Goal: Information Seeking & Learning: Learn about a topic

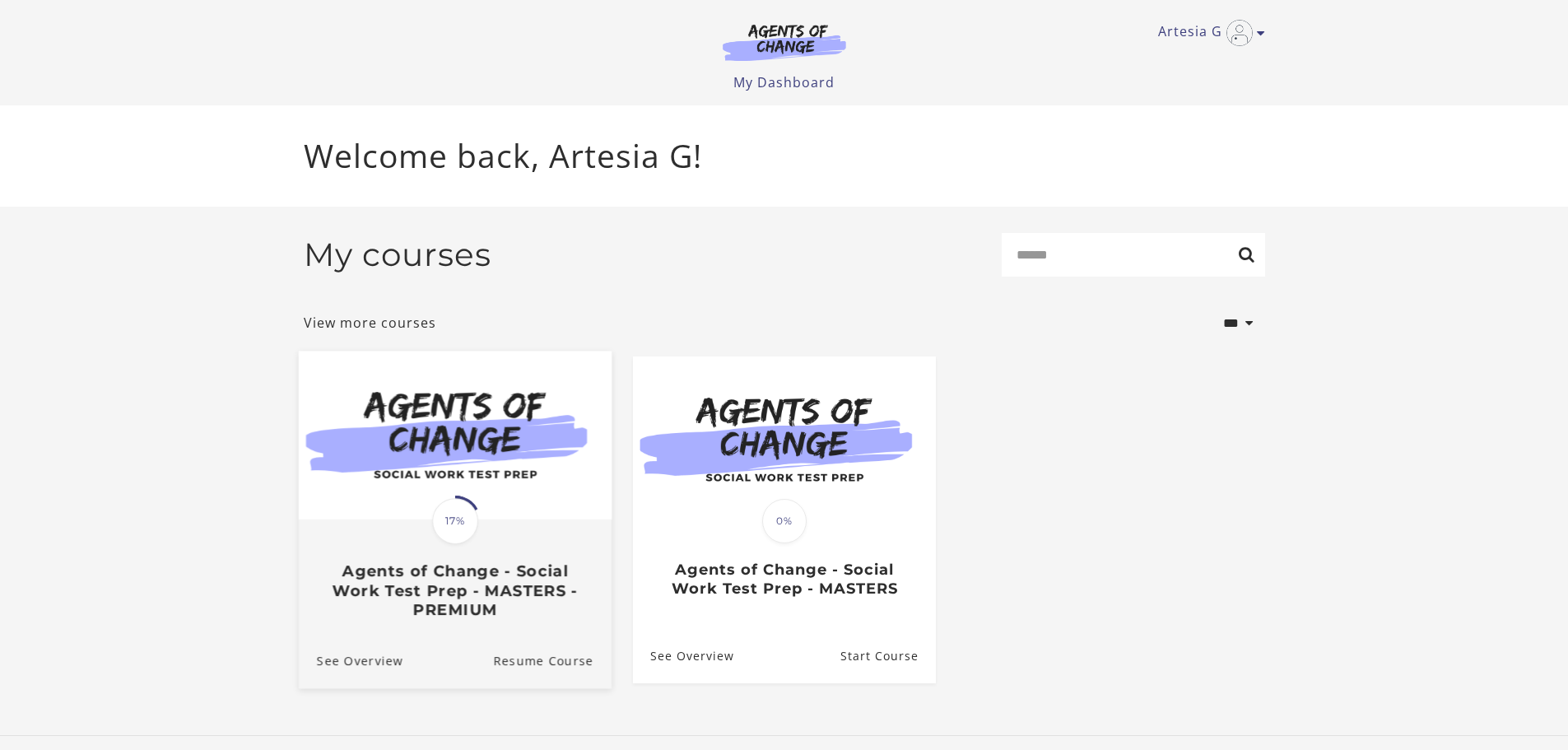
click at [468, 501] on div "Translation missing: en.liquid.partials.dashboard_course_card.progress_descript…" at bounding box center [455, 521] width 51 height 51
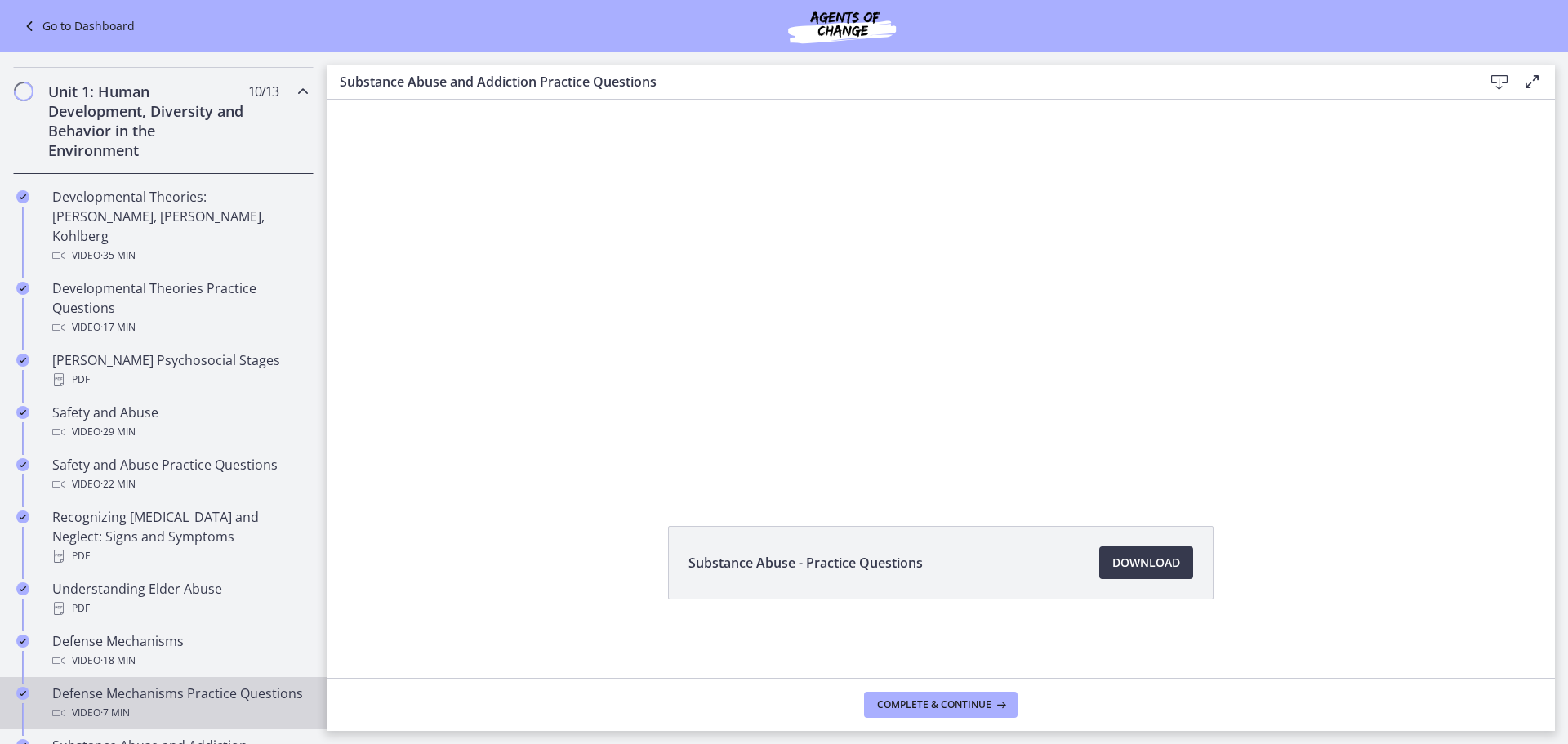
scroll to position [408, 0]
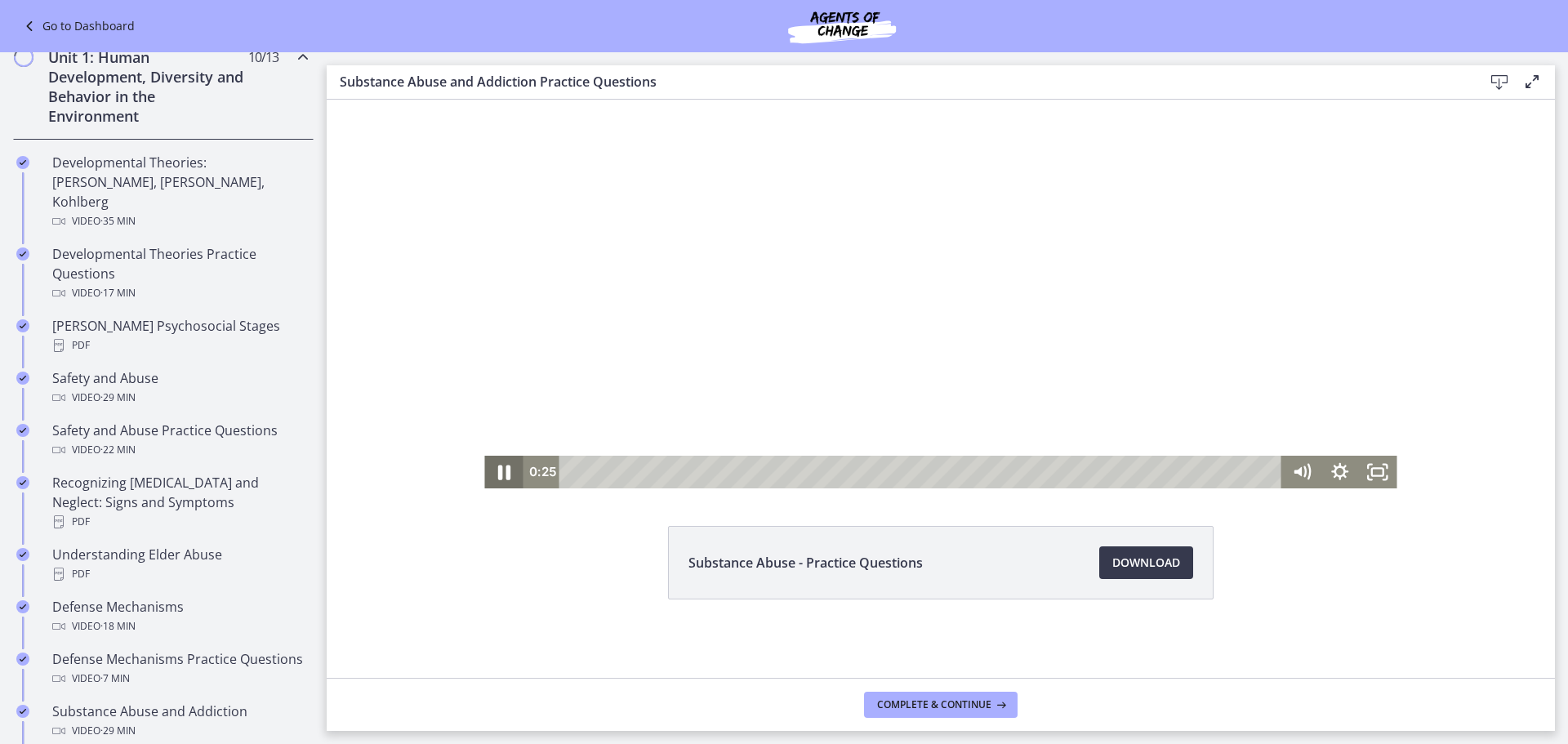
click at [500, 475] on icon "Pause" at bounding box center [505, 472] width 13 height 14
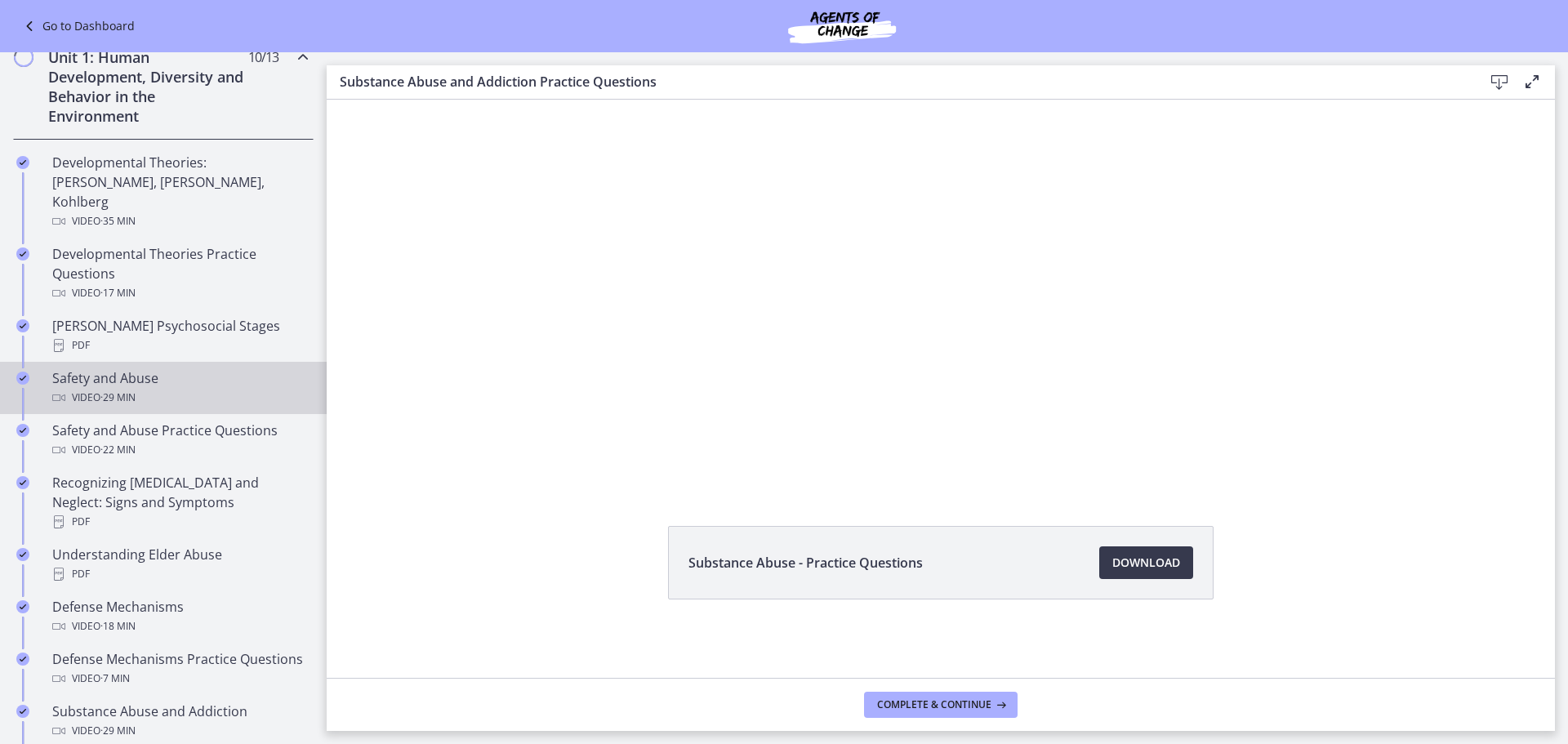
click at [196, 368] on div "Safety and Abuse Video · 29 min" at bounding box center [179, 388] width 255 height 40
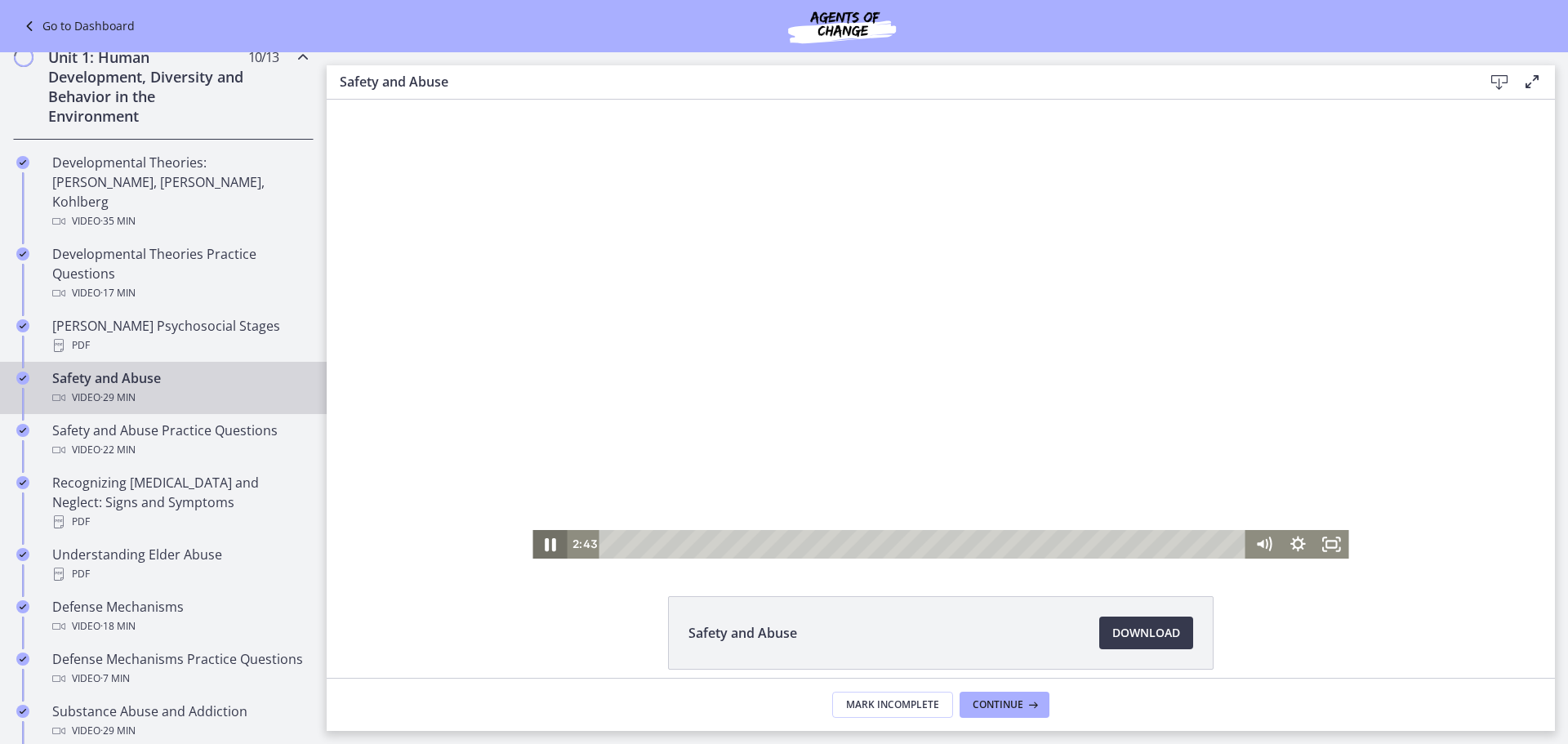
click at [534, 552] on icon "Pause" at bounding box center [549, 543] width 40 height 34
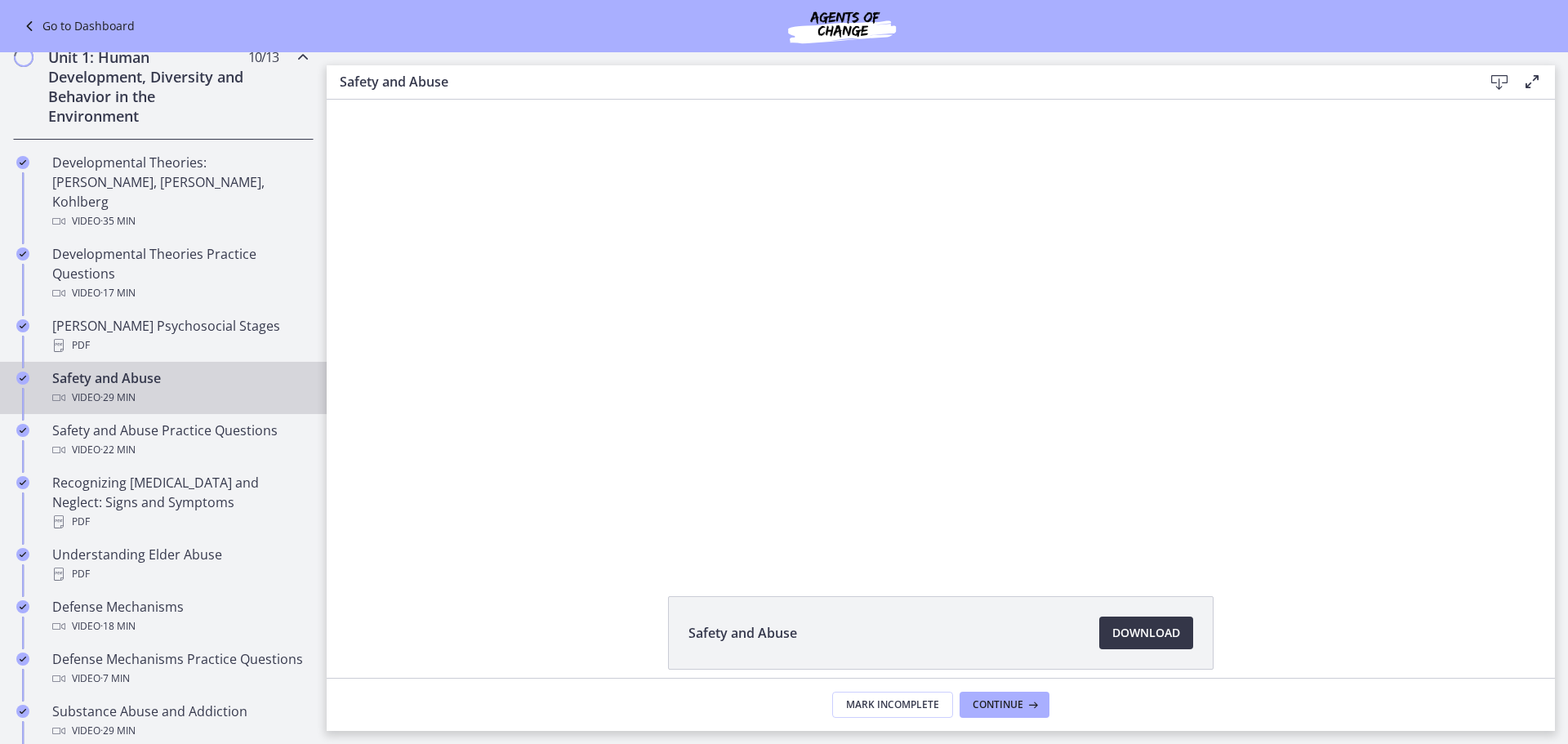
click at [1142, 631] on span "Download Opens in a new window" at bounding box center [1145, 633] width 67 height 20
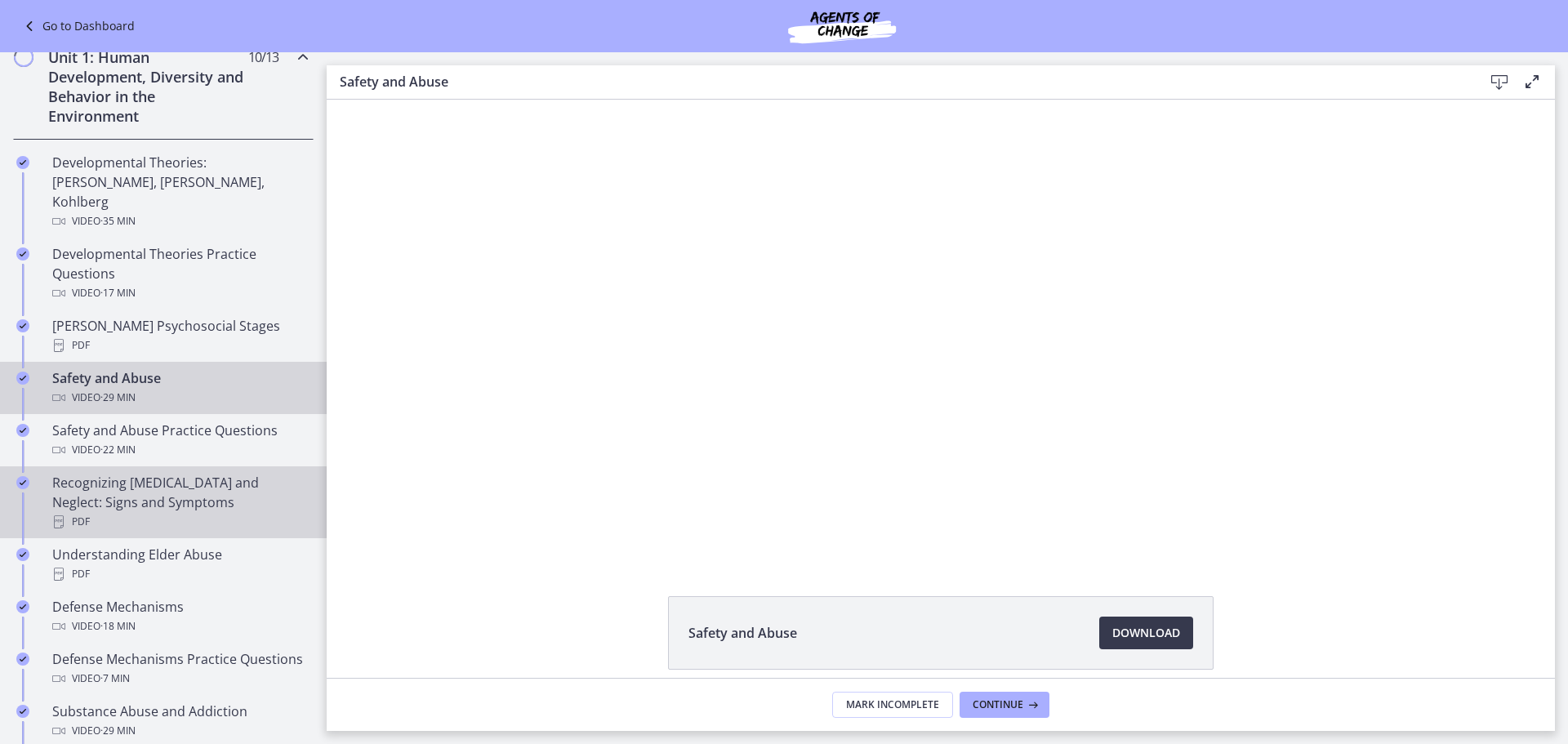
click at [233, 479] on div "Recognizing [MEDICAL_DATA] and Neglect: Signs and Symptoms PDF" at bounding box center [179, 502] width 255 height 58
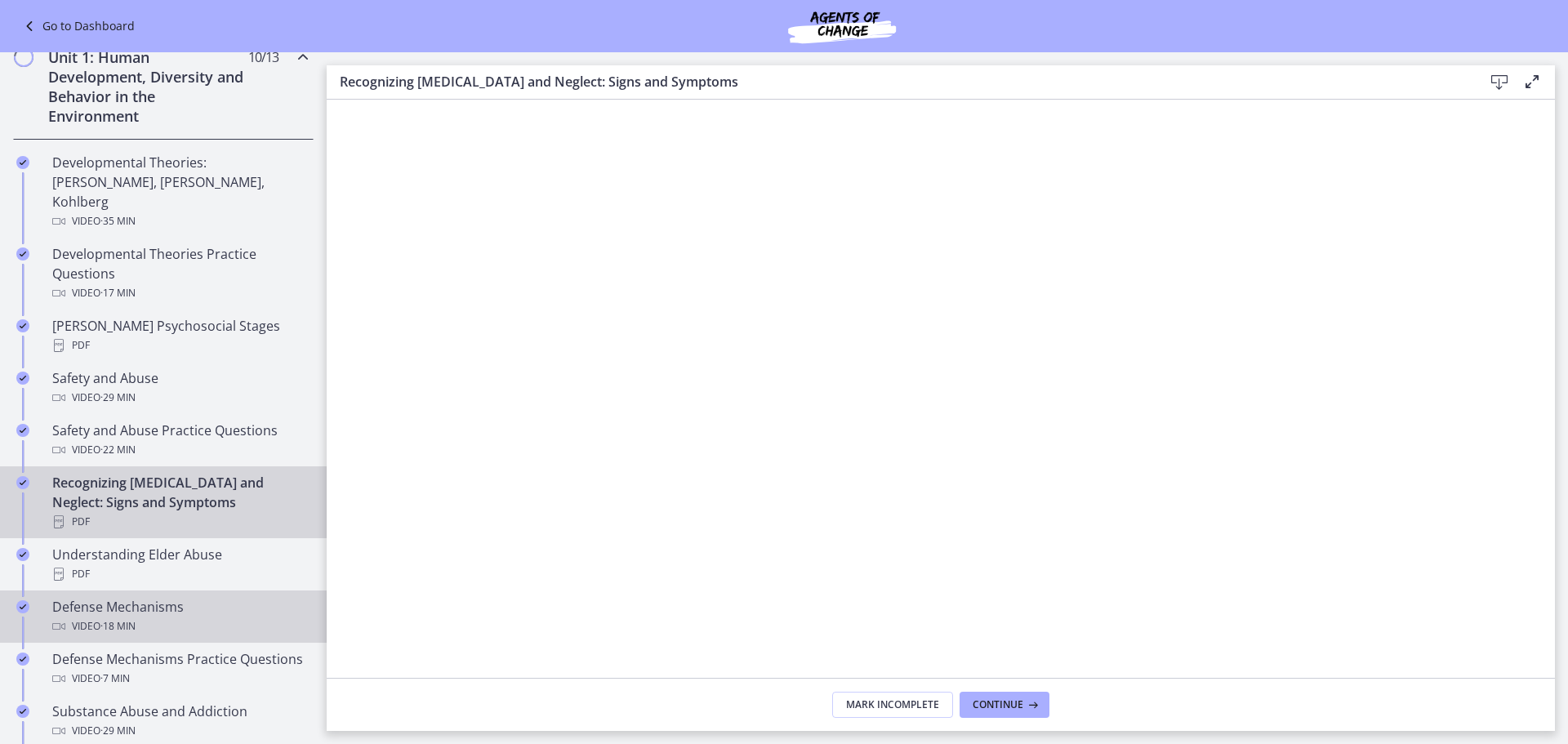
click at [165, 616] on div "Video · 18 min" at bounding box center [179, 626] width 255 height 20
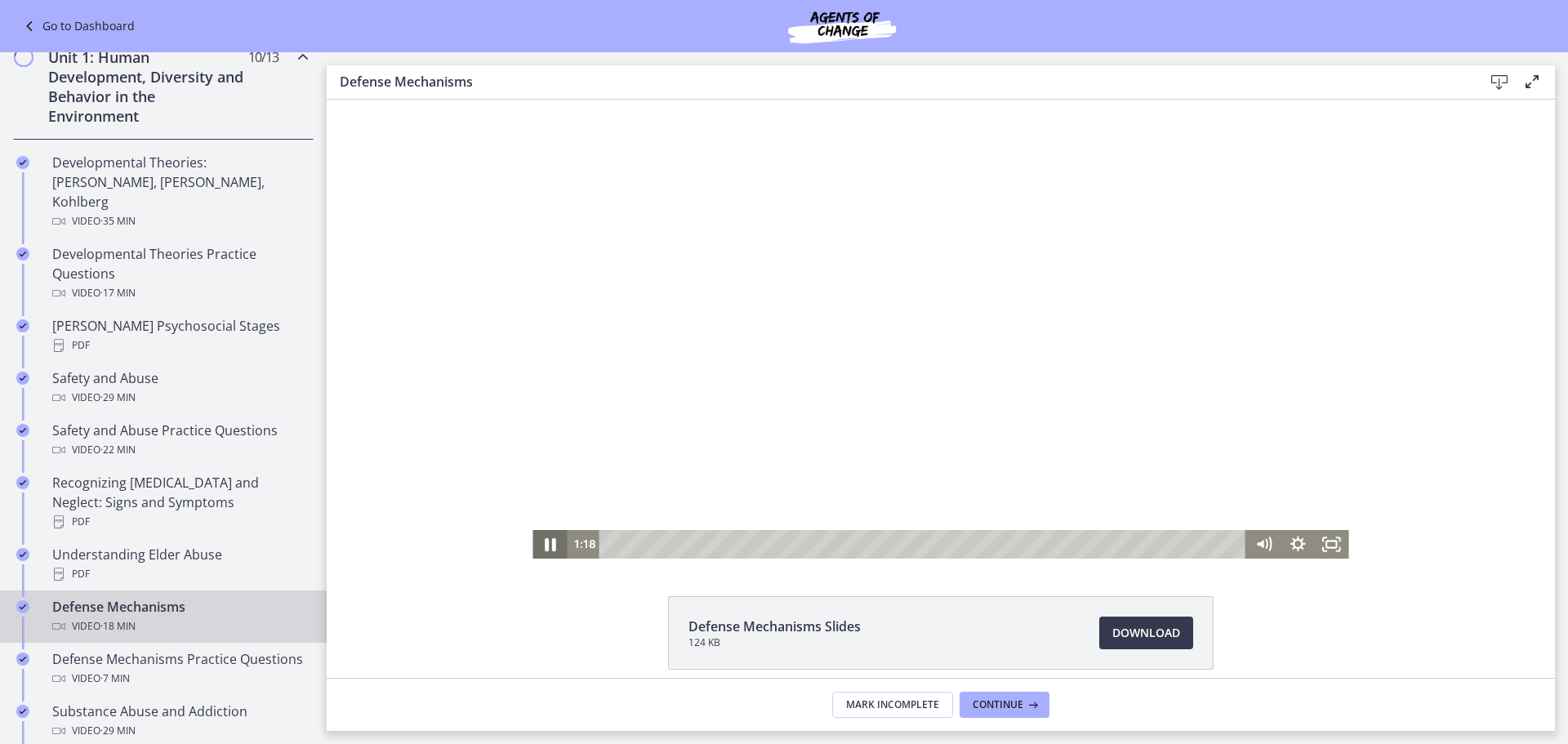
click at [546, 543] on icon "Pause" at bounding box center [550, 544] width 12 height 13
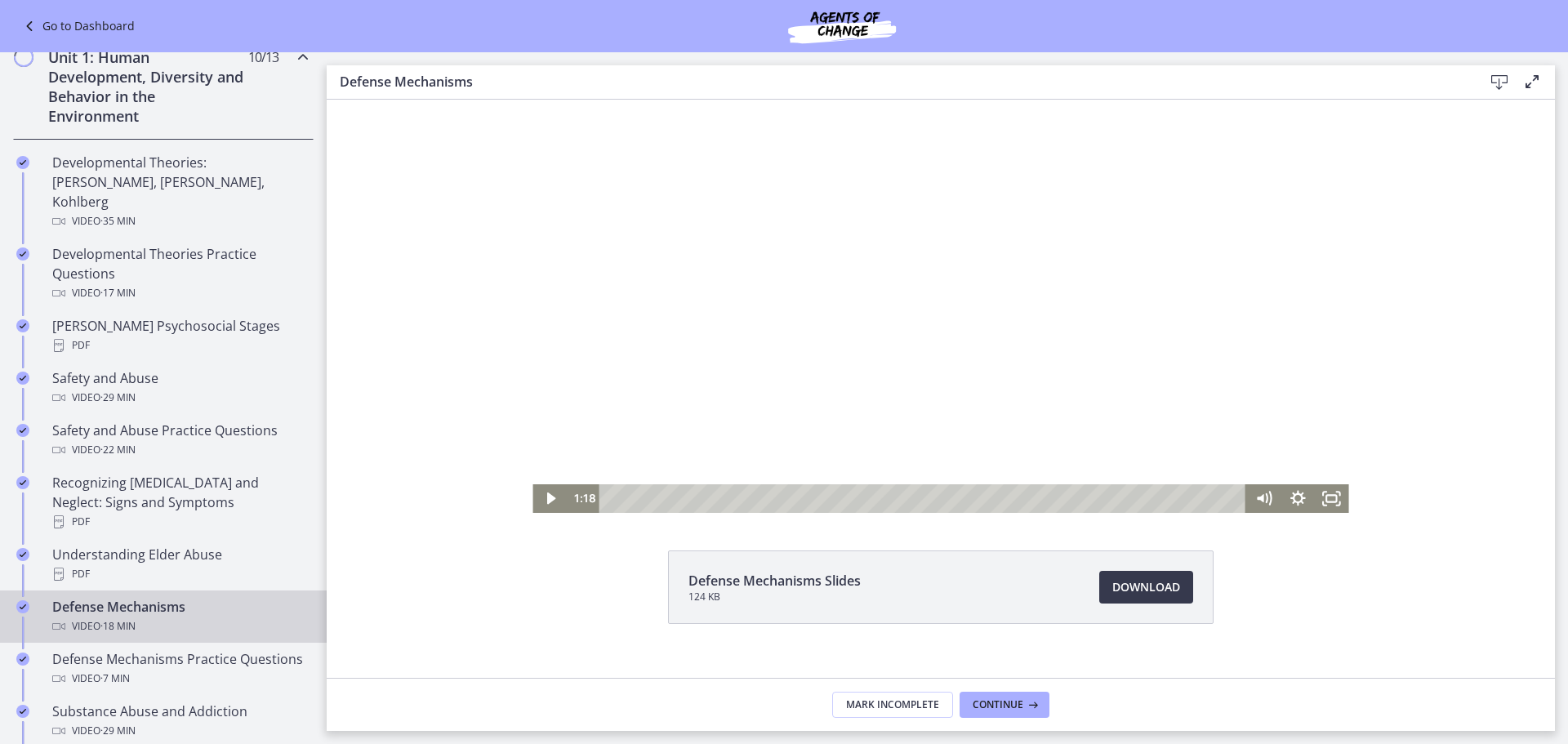
scroll to position [70, 0]
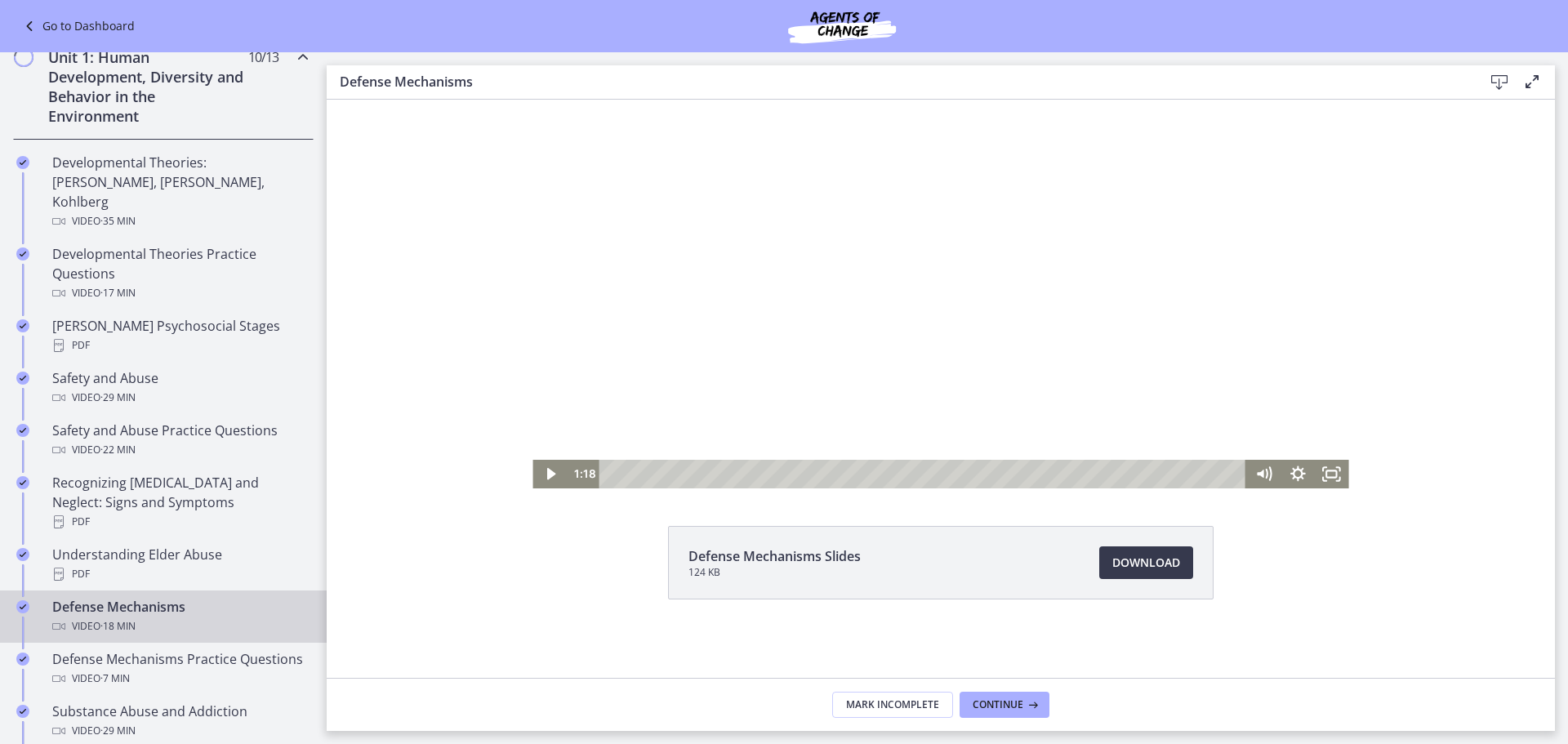
click at [789, 475] on div "Playbar" at bounding box center [926, 474] width 626 height 29
click at [927, 474] on div "9:09" at bounding box center [926, 474] width 626 height 29
click at [990, 471] on div "10:55" at bounding box center [926, 474] width 626 height 29
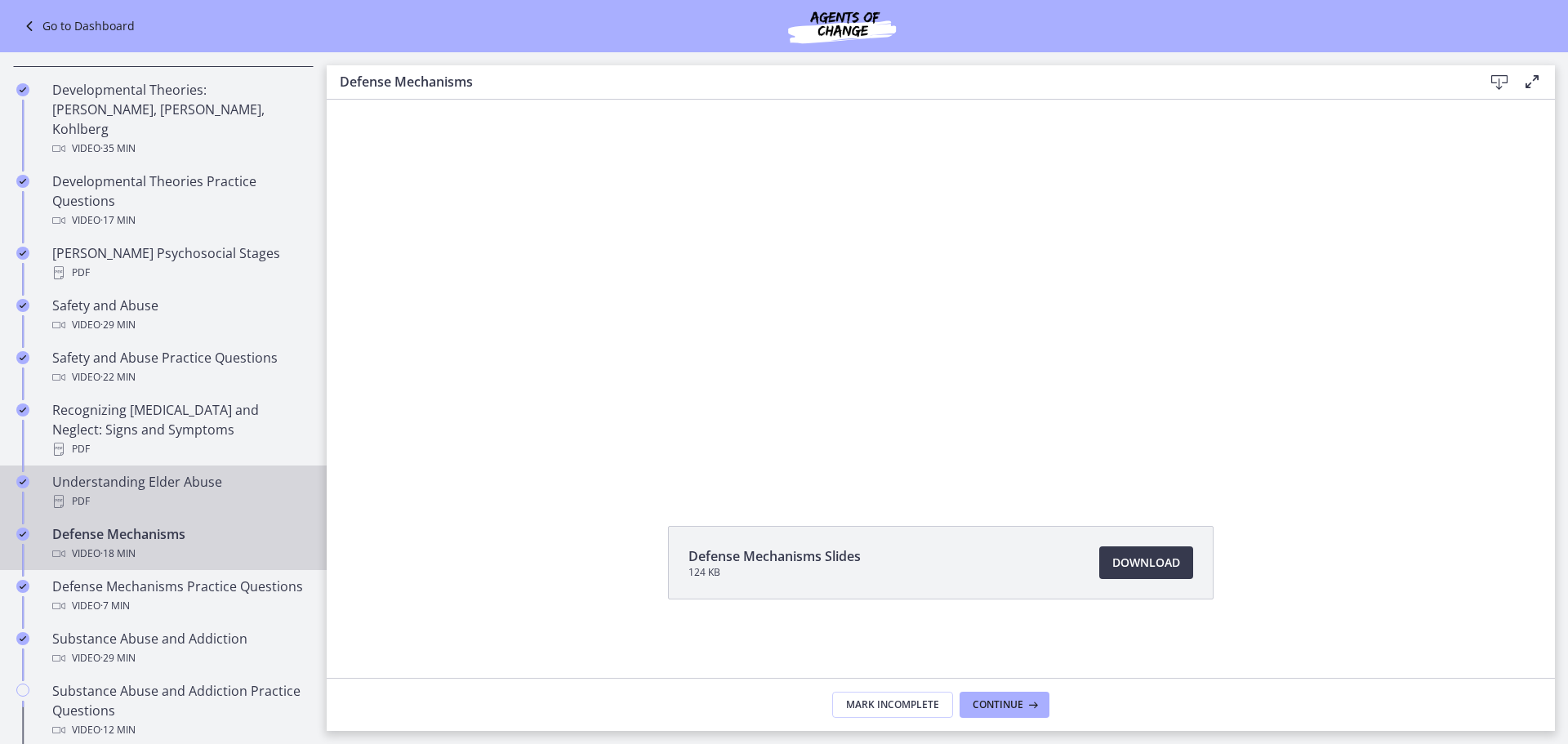
scroll to position [571, 0]
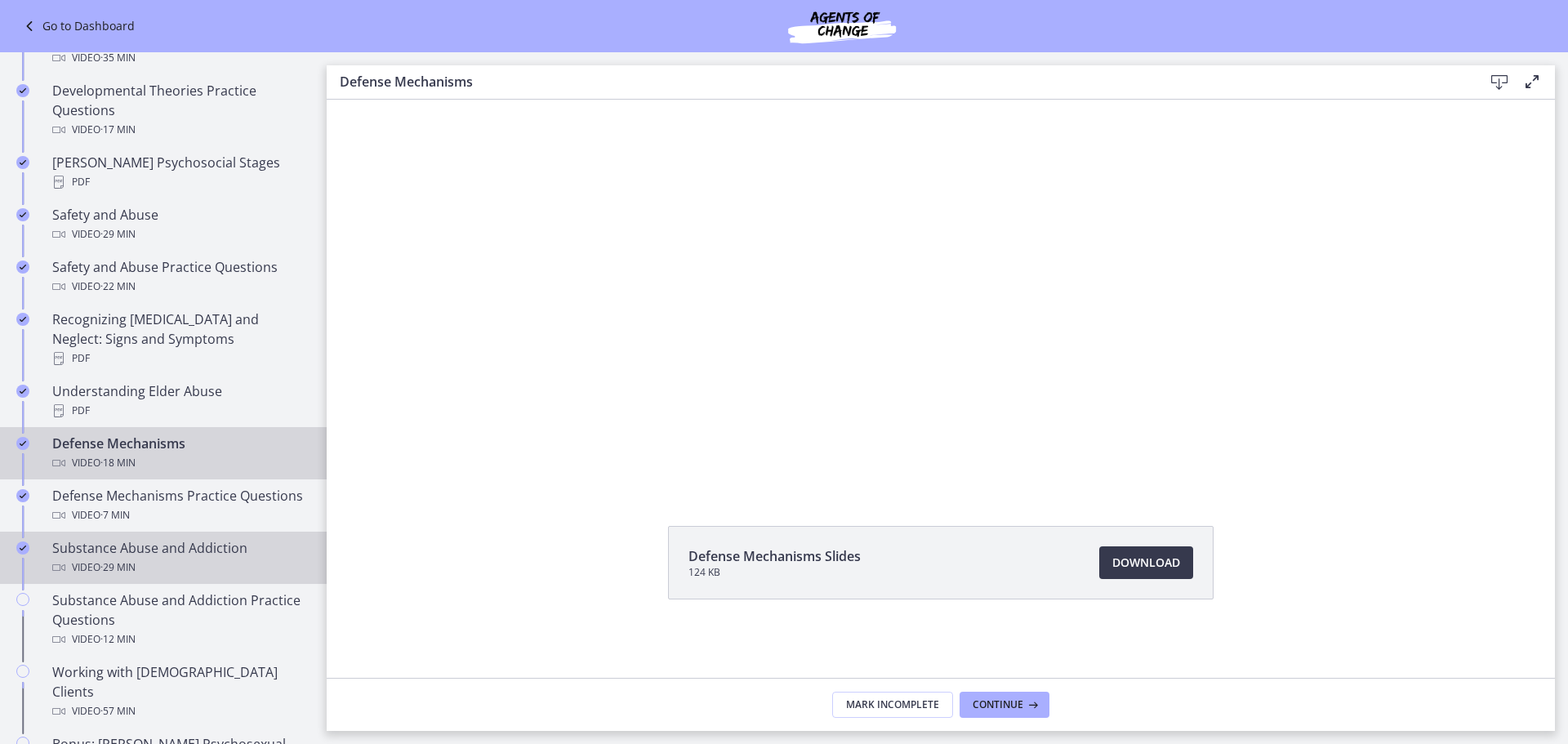
click at [191, 570] on div "Video · 29 min" at bounding box center [179, 568] width 255 height 20
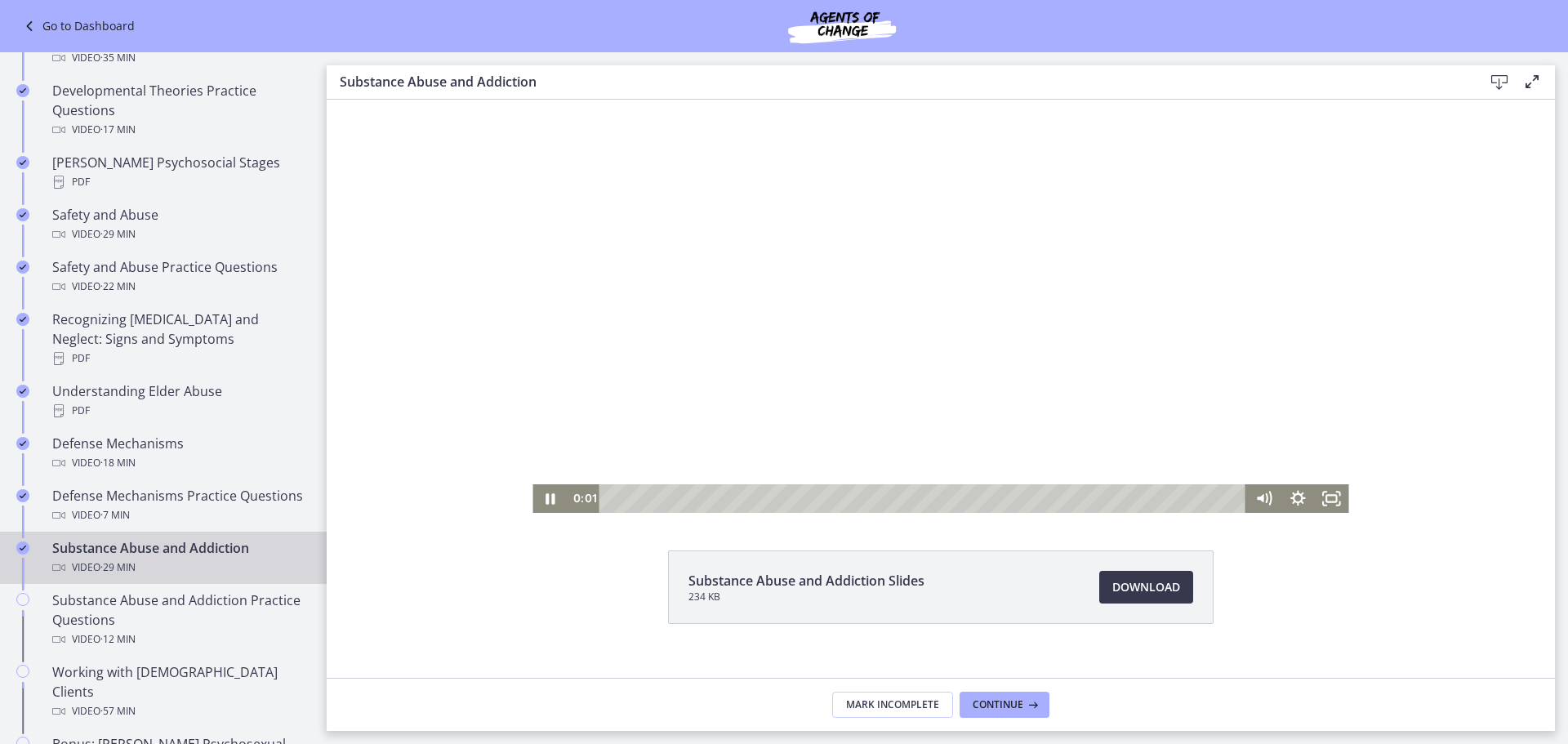
scroll to position [70, 0]
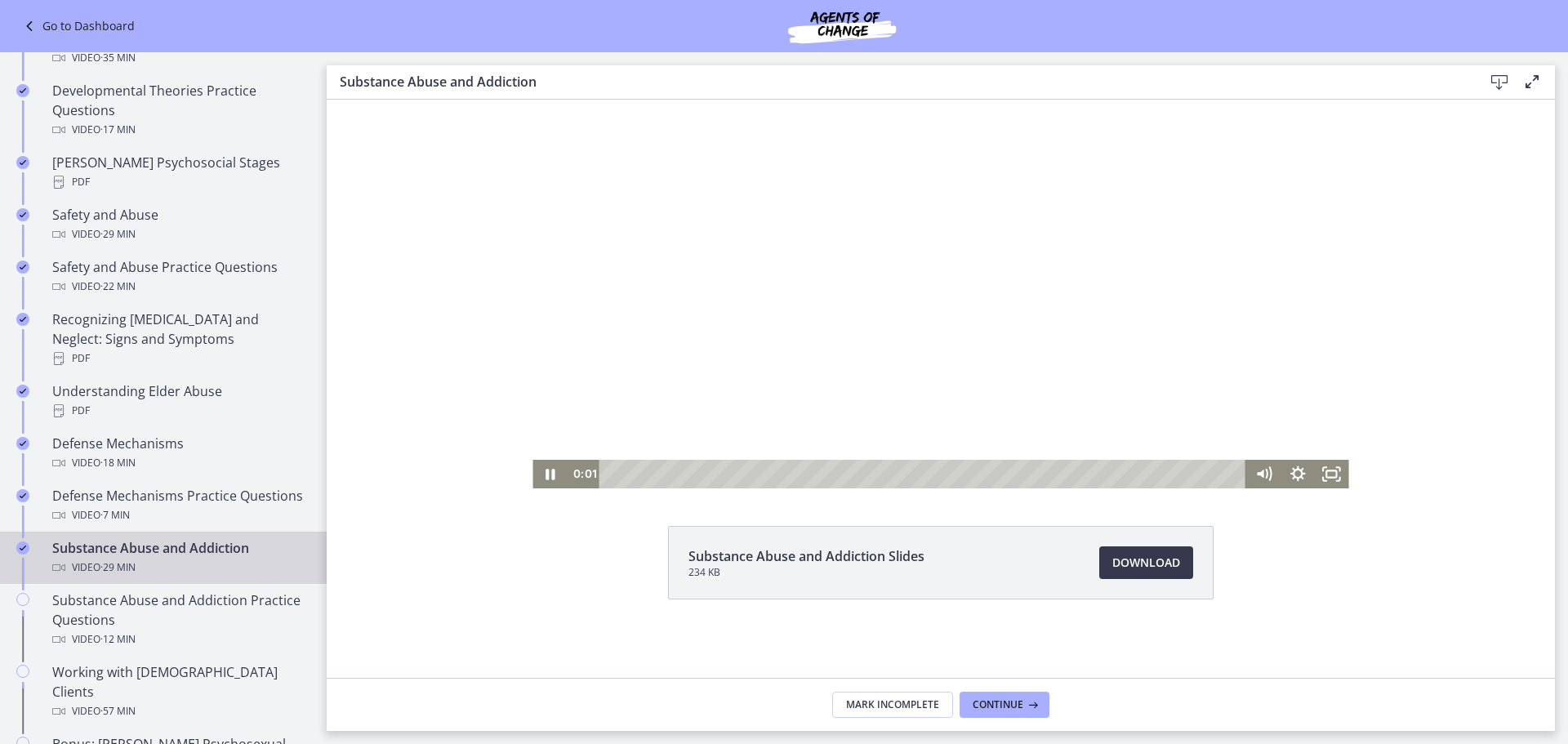
click at [818, 472] on div "Playbar" at bounding box center [926, 474] width 626 height 29
click at [545, 475] on icon "Pause" at bounding box center [550, 474] width 9 height 11
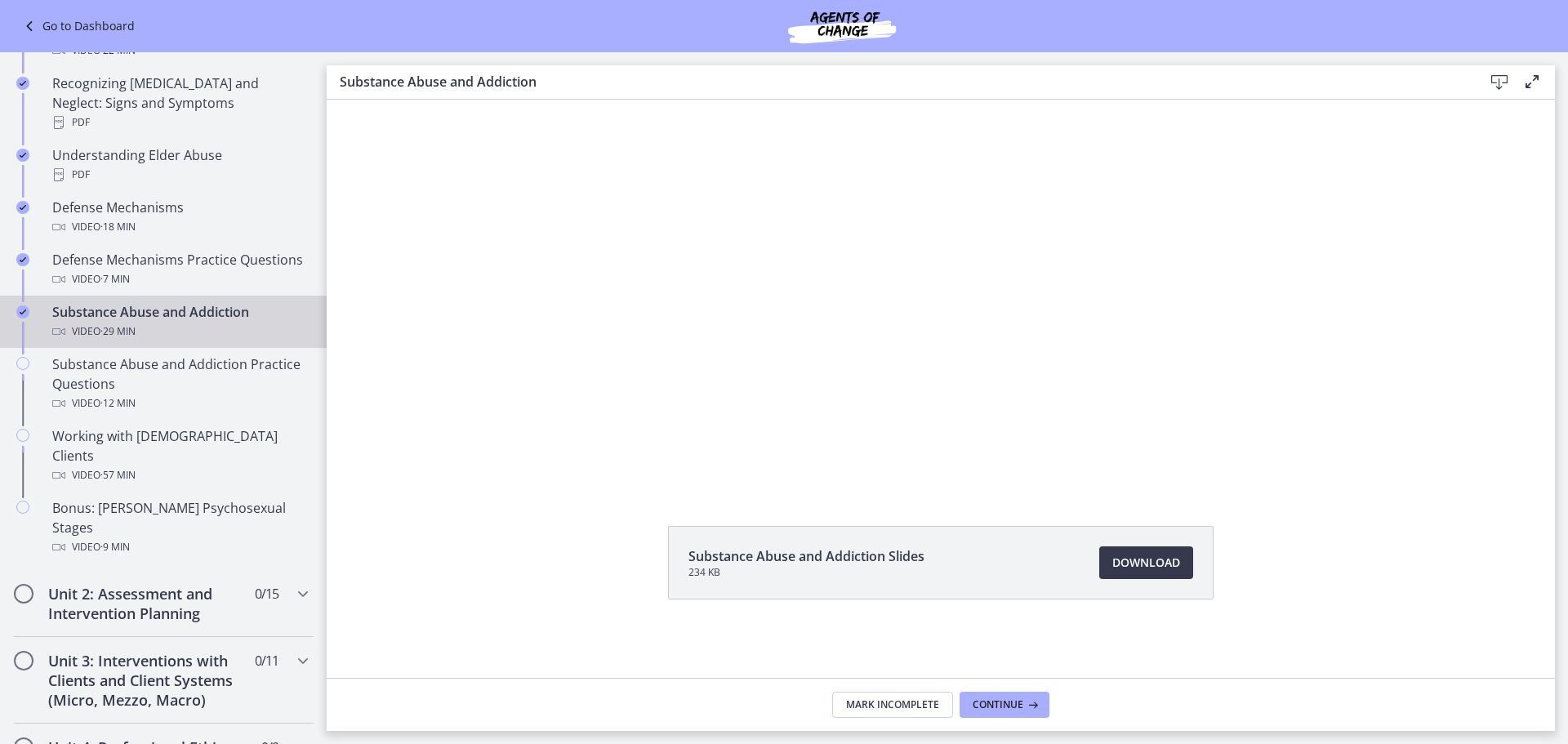
scroll to position [817, 0]
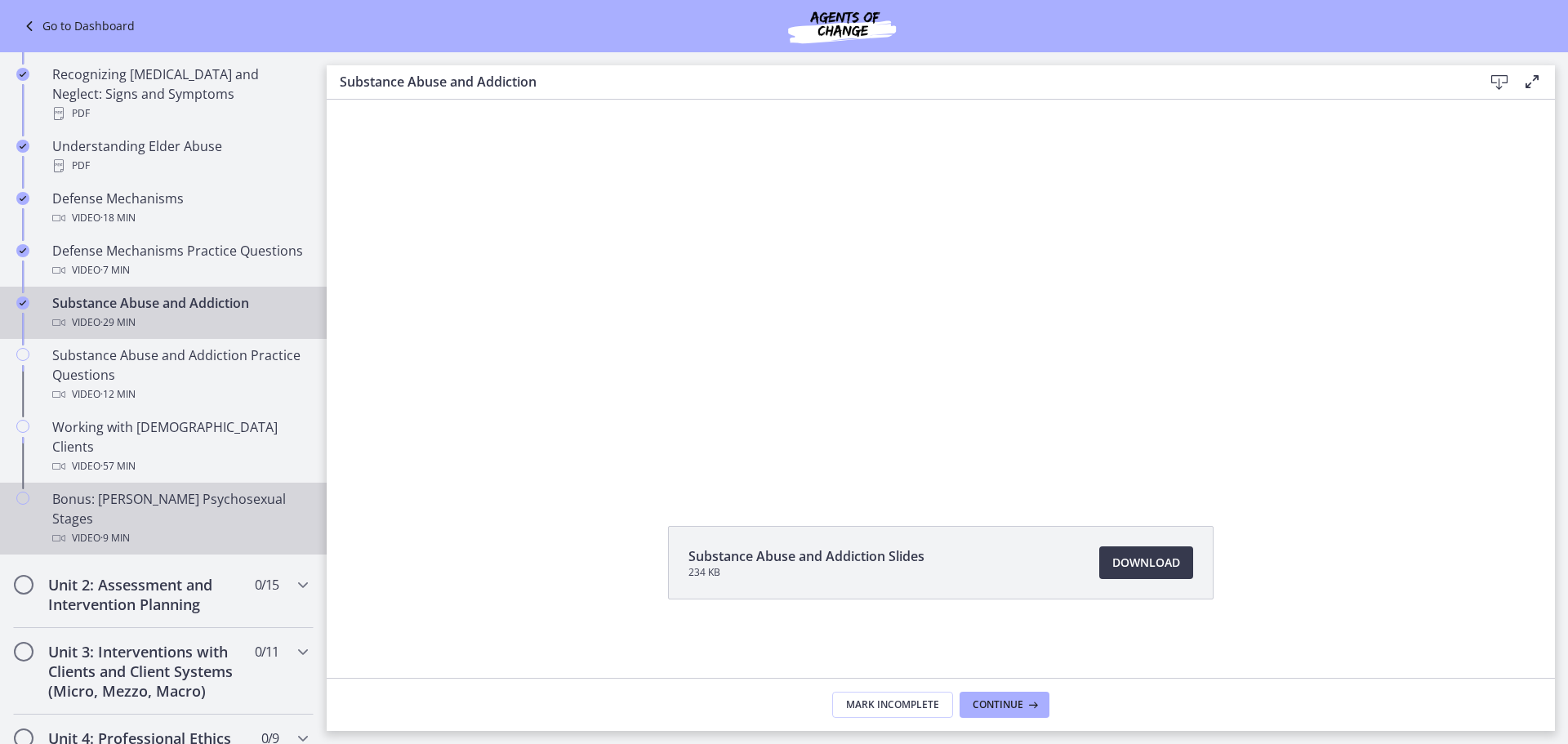
click at [218, 489] on div "Bonus: [PERSON_NAME] Psychosexual Stages Video · 9 min" at bounding box center [179, 518] width 255 height 58
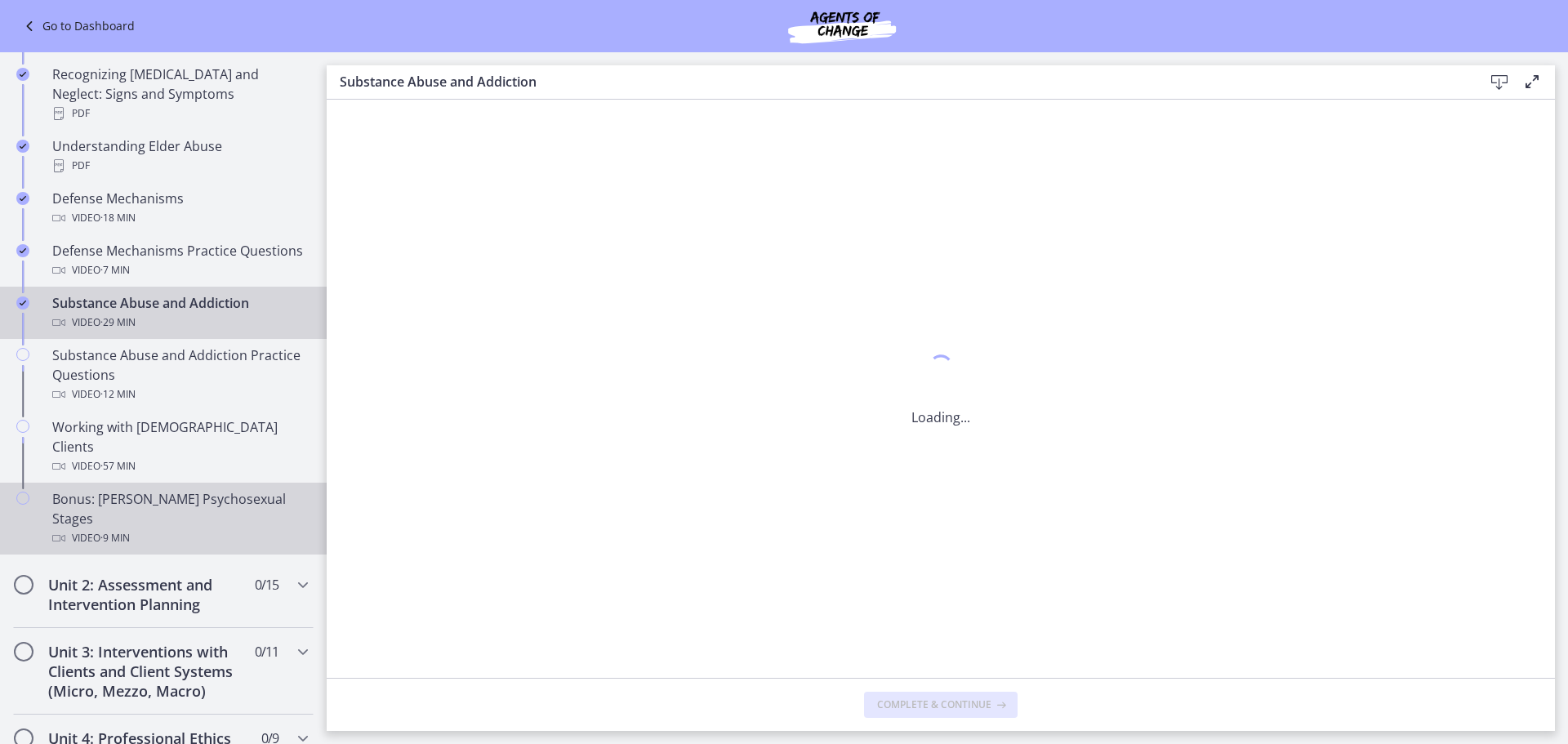
scroll to position [0, 0]
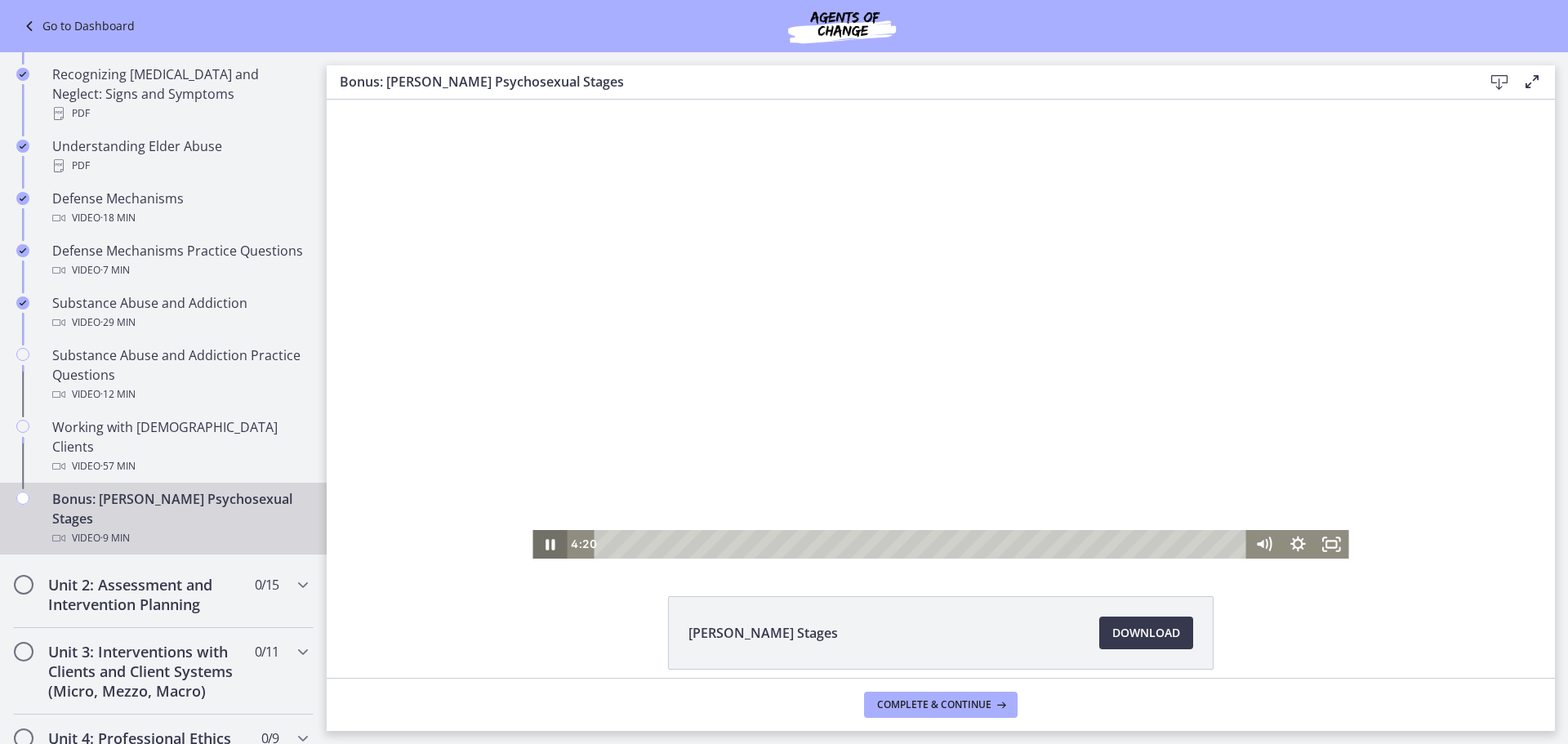
click at [545, 549] on icon "Pause" at bounding box center [550, 544] width 9 height 11
click at [1128, 637] on span "Download Opens in a new window" at bounding box center [1145, 633] width 67 height 20
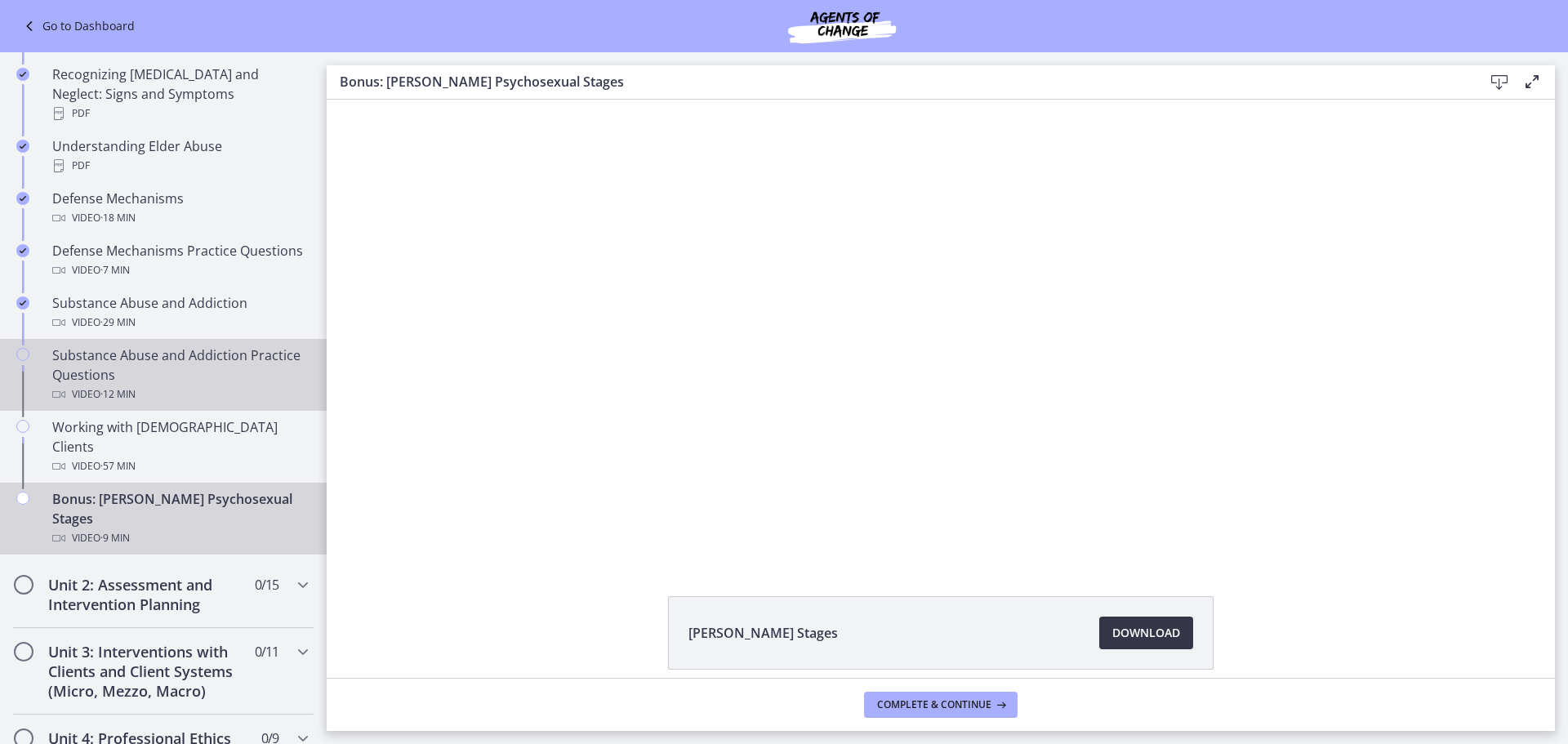
scroll to position [898, 0]
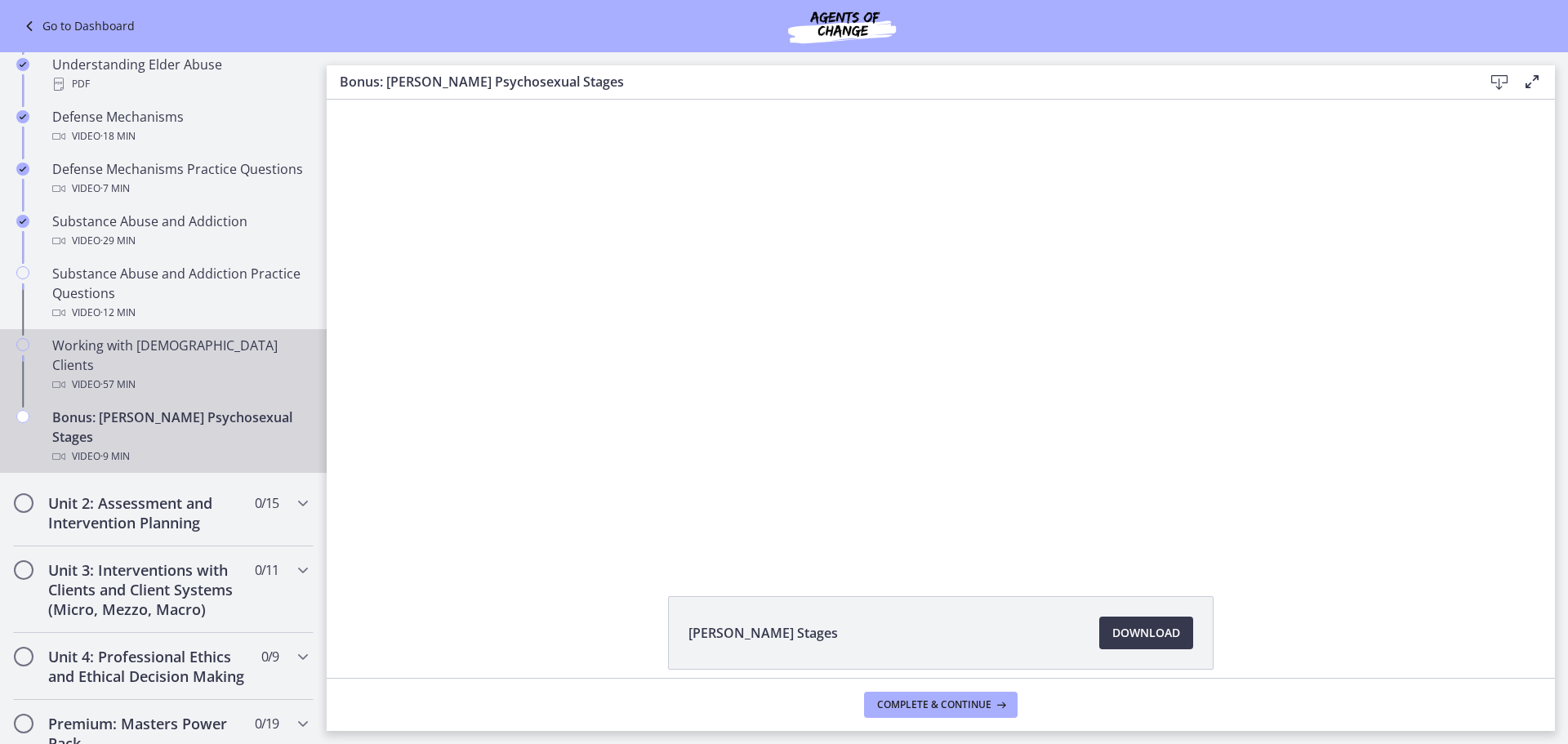
click at [181, 375] on div "Video · 57 min" at bounding box center [179, 385] width 255 height 20
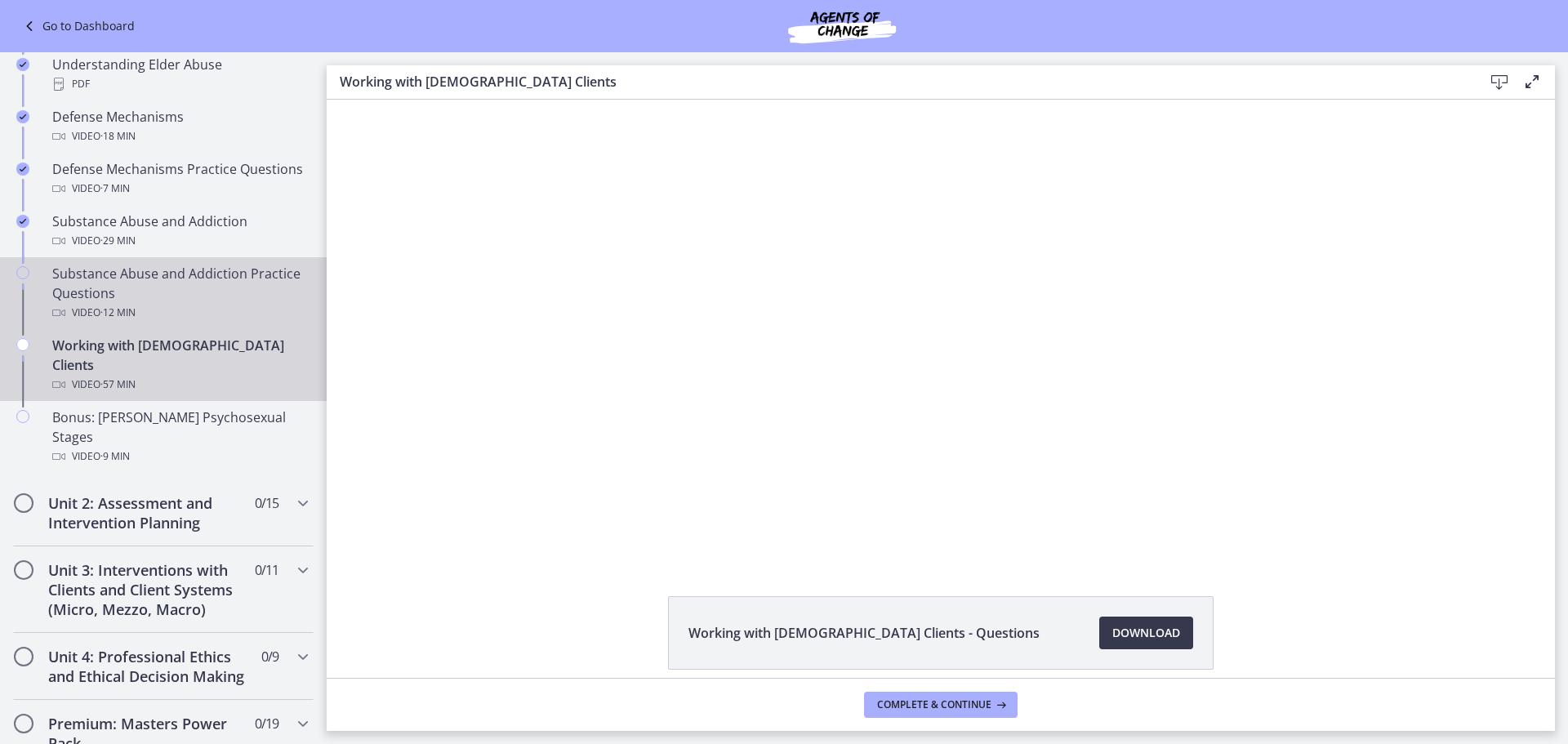
click at [212, 291] on div "Substance Abuse and Addiction Practice Questions Video · 12 min" at bounding box center [179, 292] width 255 height 58
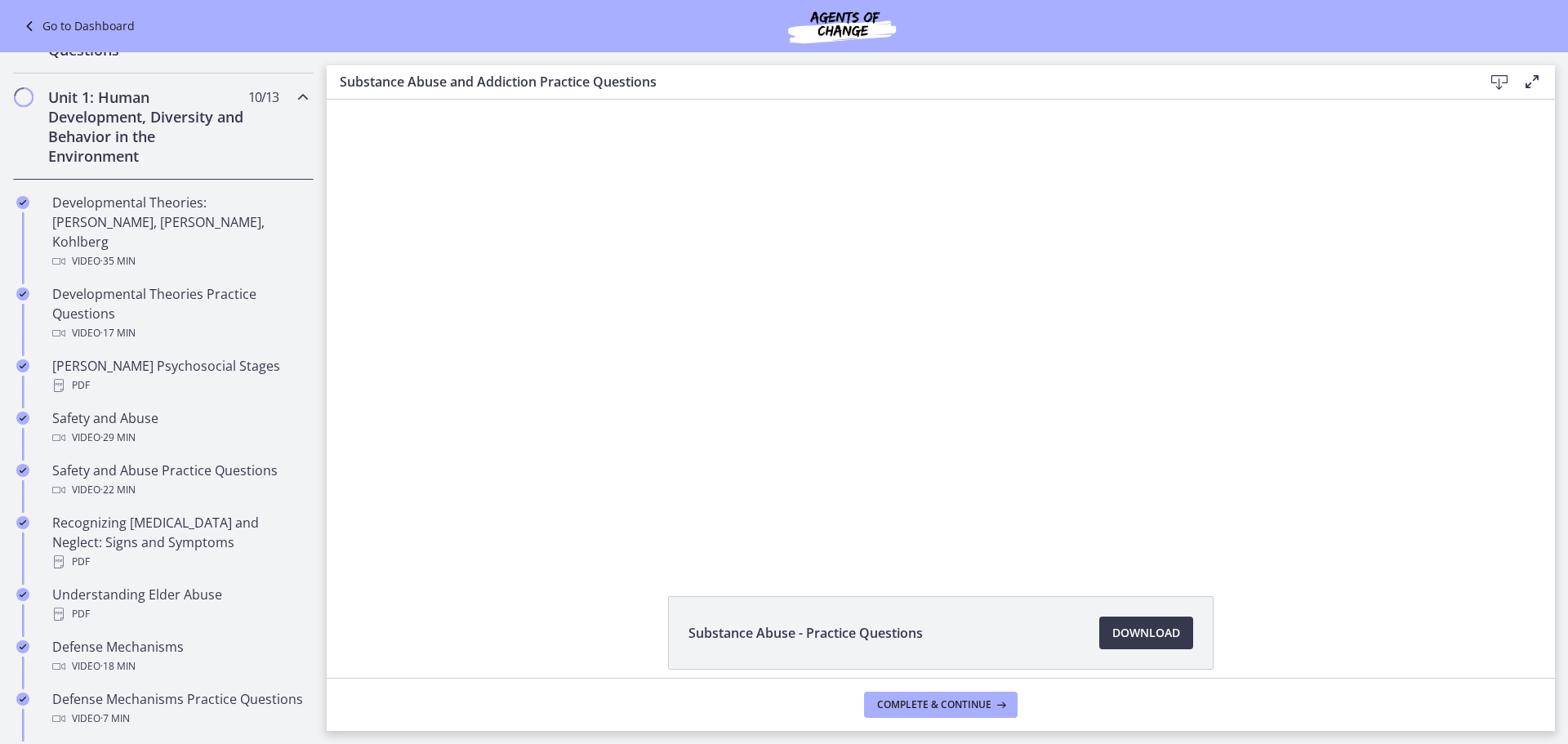
scroll to position [327, 0]
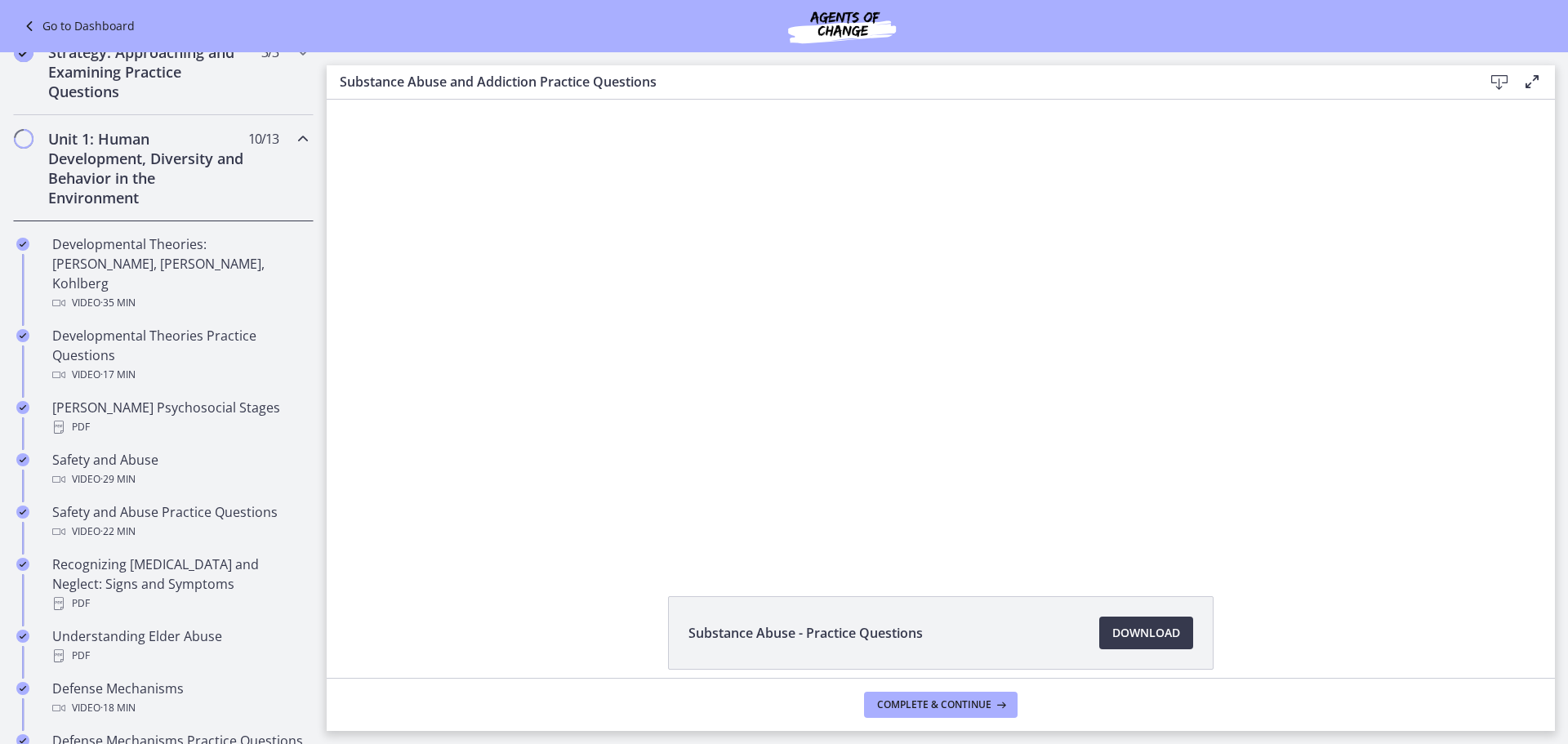
click at [293, 136] on icon "Chapters" at bounding box center [303, 139] width 20 height 20
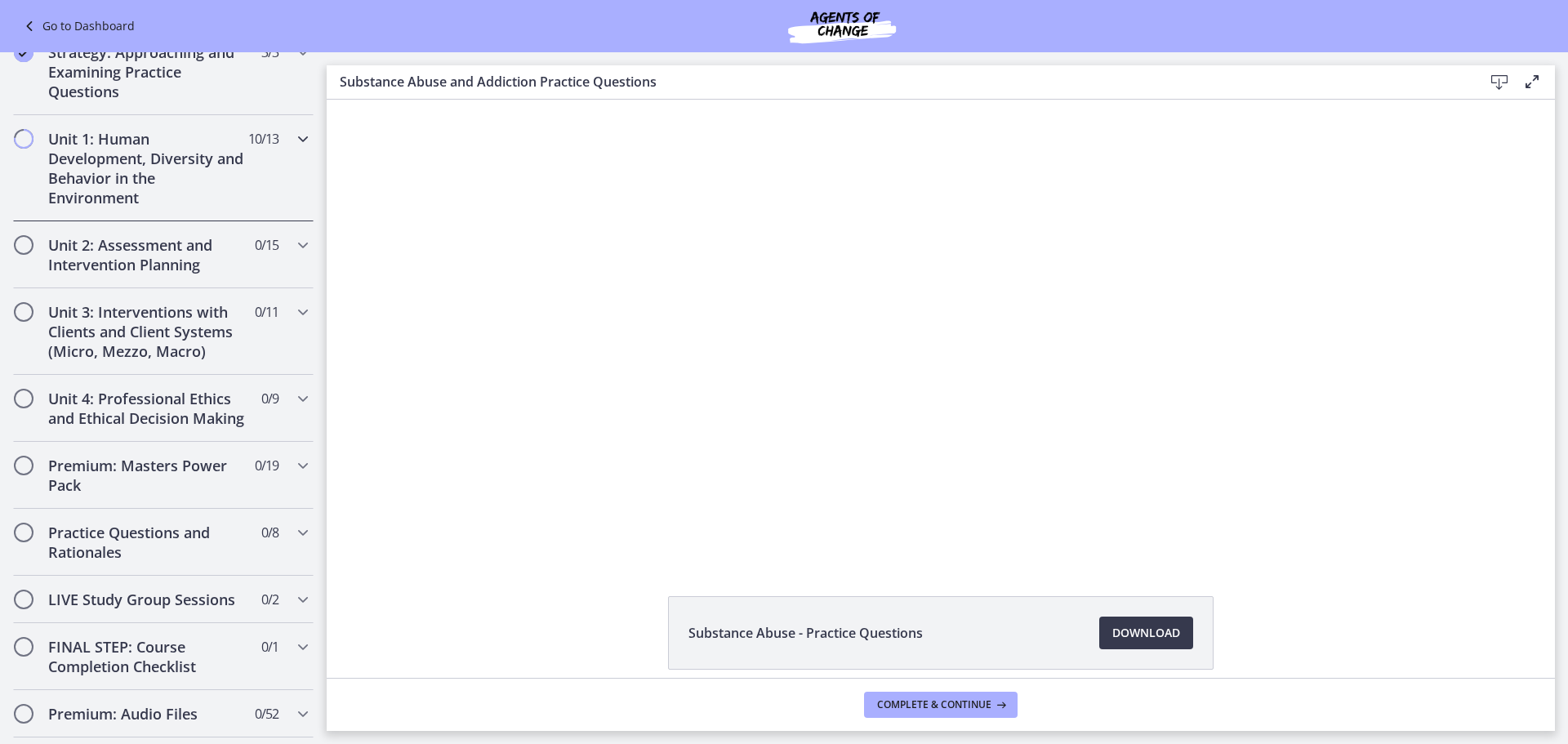
click at [277, 139] on div "Unit 1: Human Development, Diversity and Behavior in the Environment 10 / 13 Co…" at bounding box center [164, 168] width 300 height 106
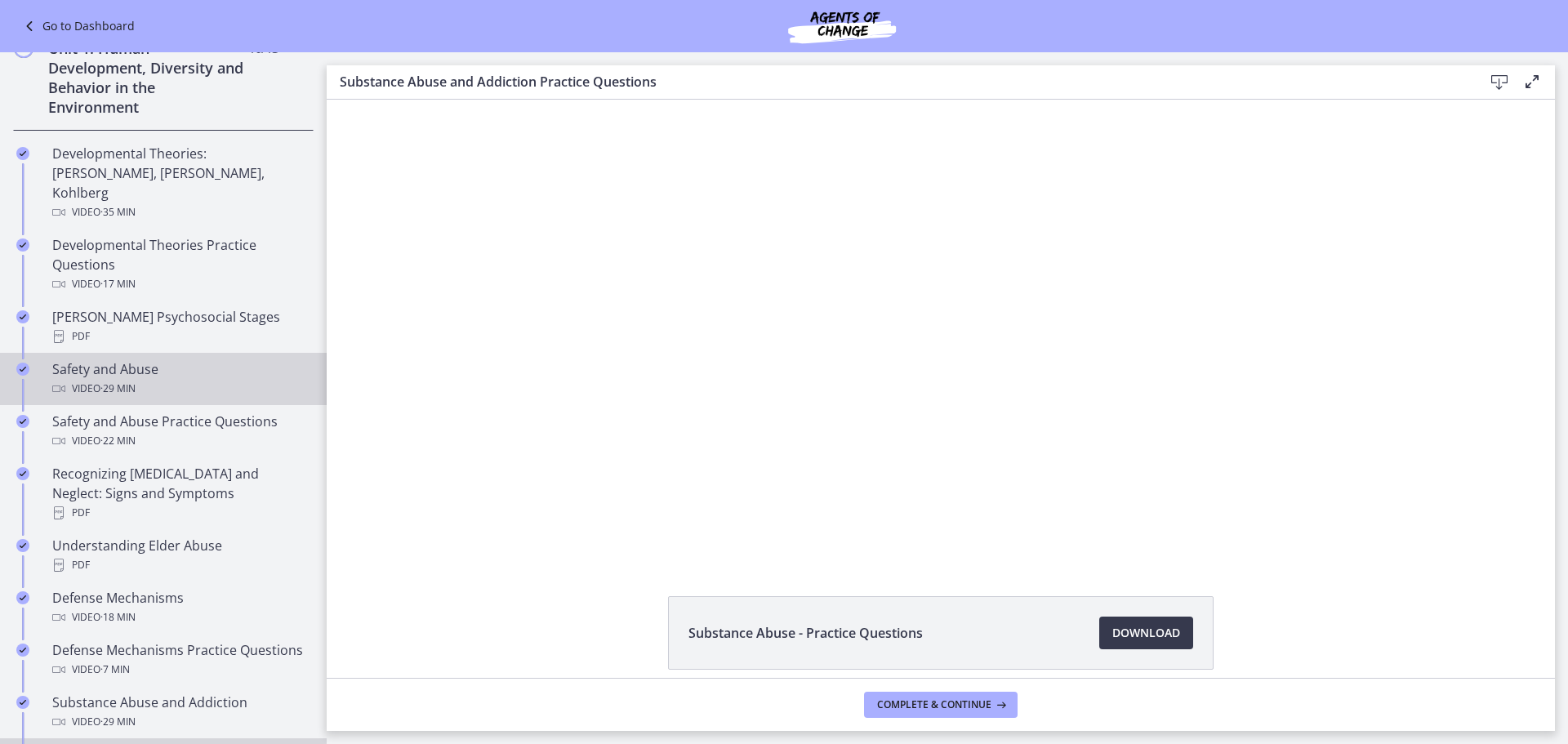
scroll to position [408, 0]
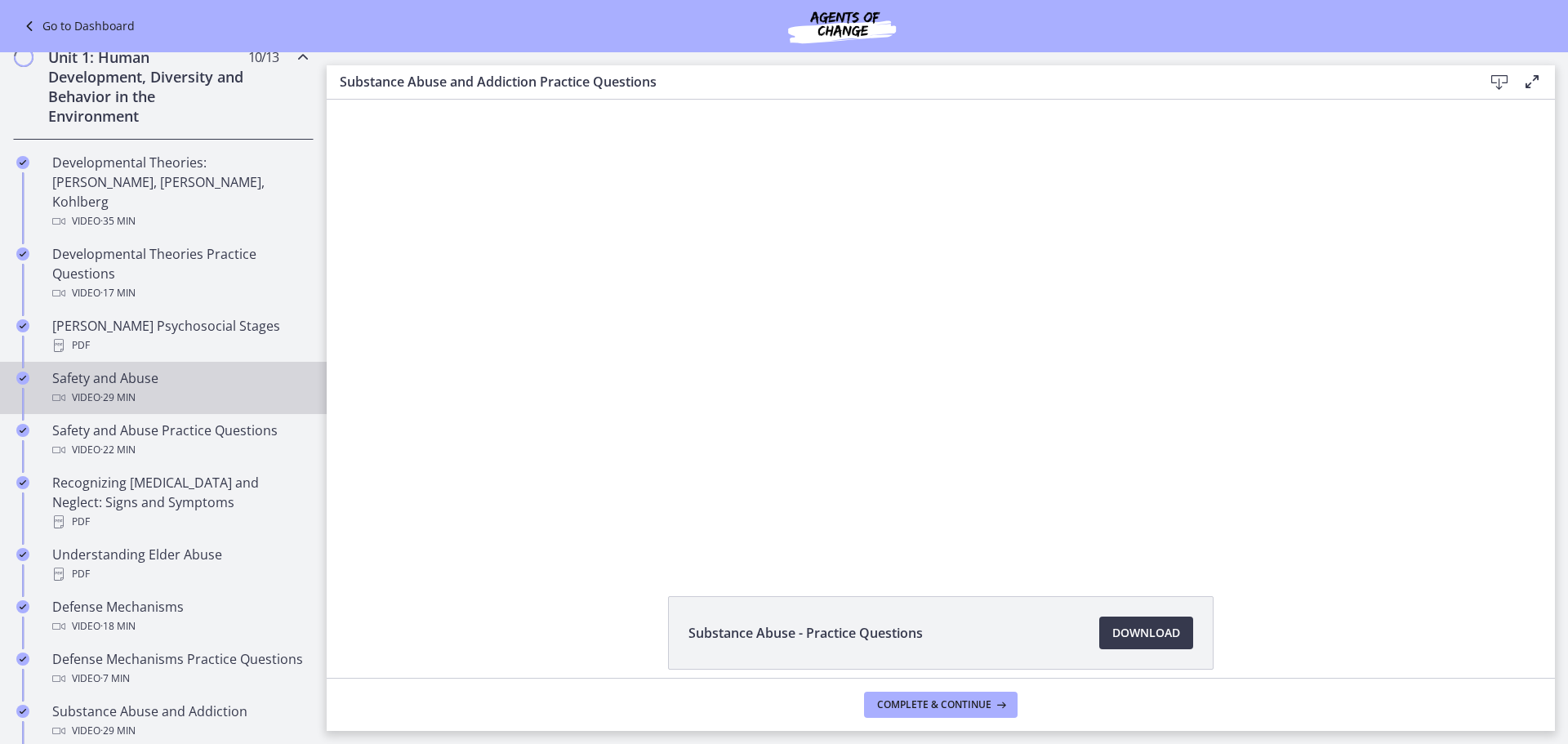
click at [236, 388] on div "Video · 29 min" at bounding box center [179, 398] width 255 height 20
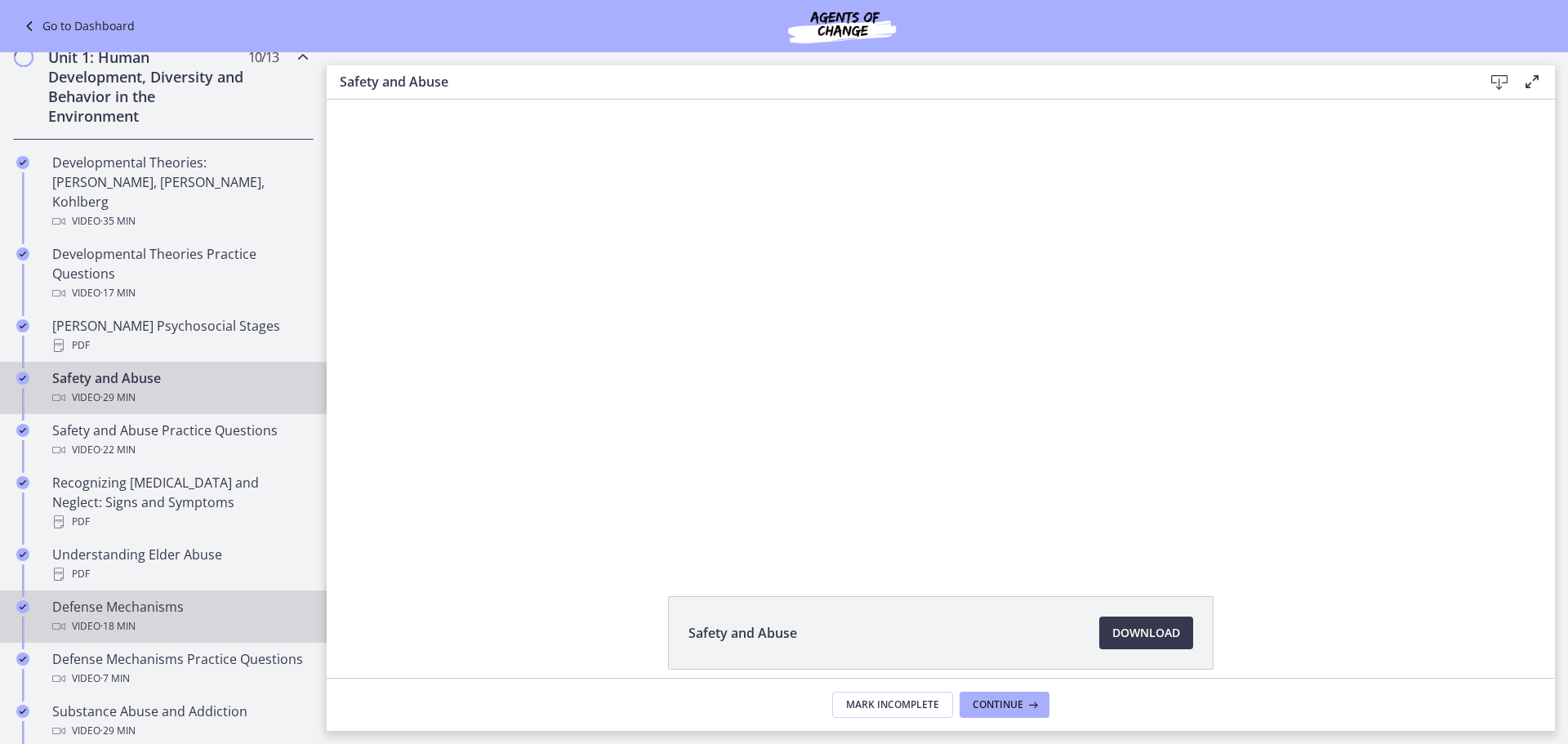
click at [191, 616] on div "Video · 18 min" at bounding box center [179, 626] width 255 height 20
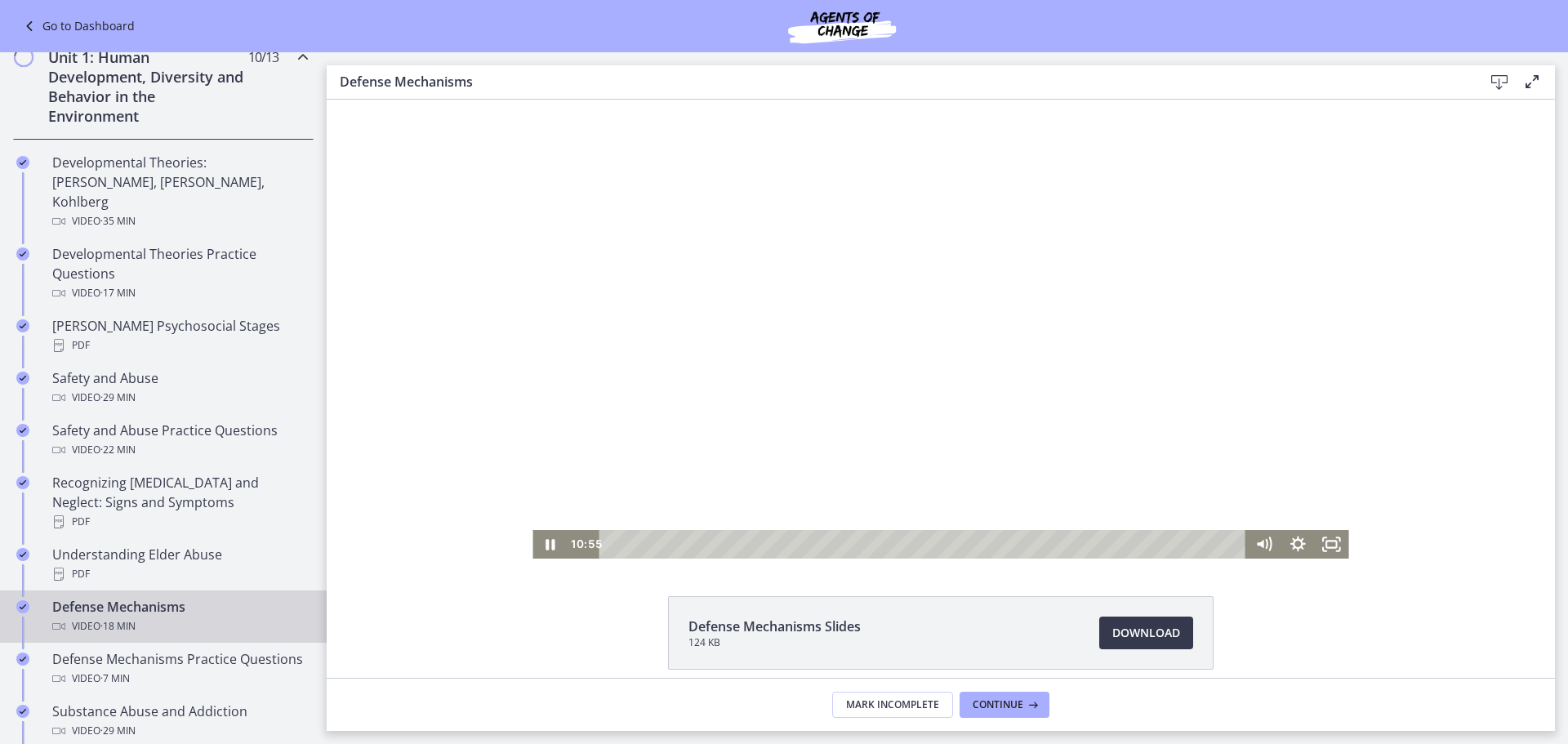
click at [623, 546] on div "Playbar" at bounding box center [926, 544] width 626 height 29
click at [545, 541] on icon "Pause" at bounding box center [550, 544] width 9 height 11
click at [536, 548] on icon "Play Video" at bounding box center [551, 544] width 34 height 29
click at [678, 464] on div at bounding box center [940, 329] width 816 height 459
click at [741, 544] on div "3:50" at bounding box center [926, 544] width 626 height 29
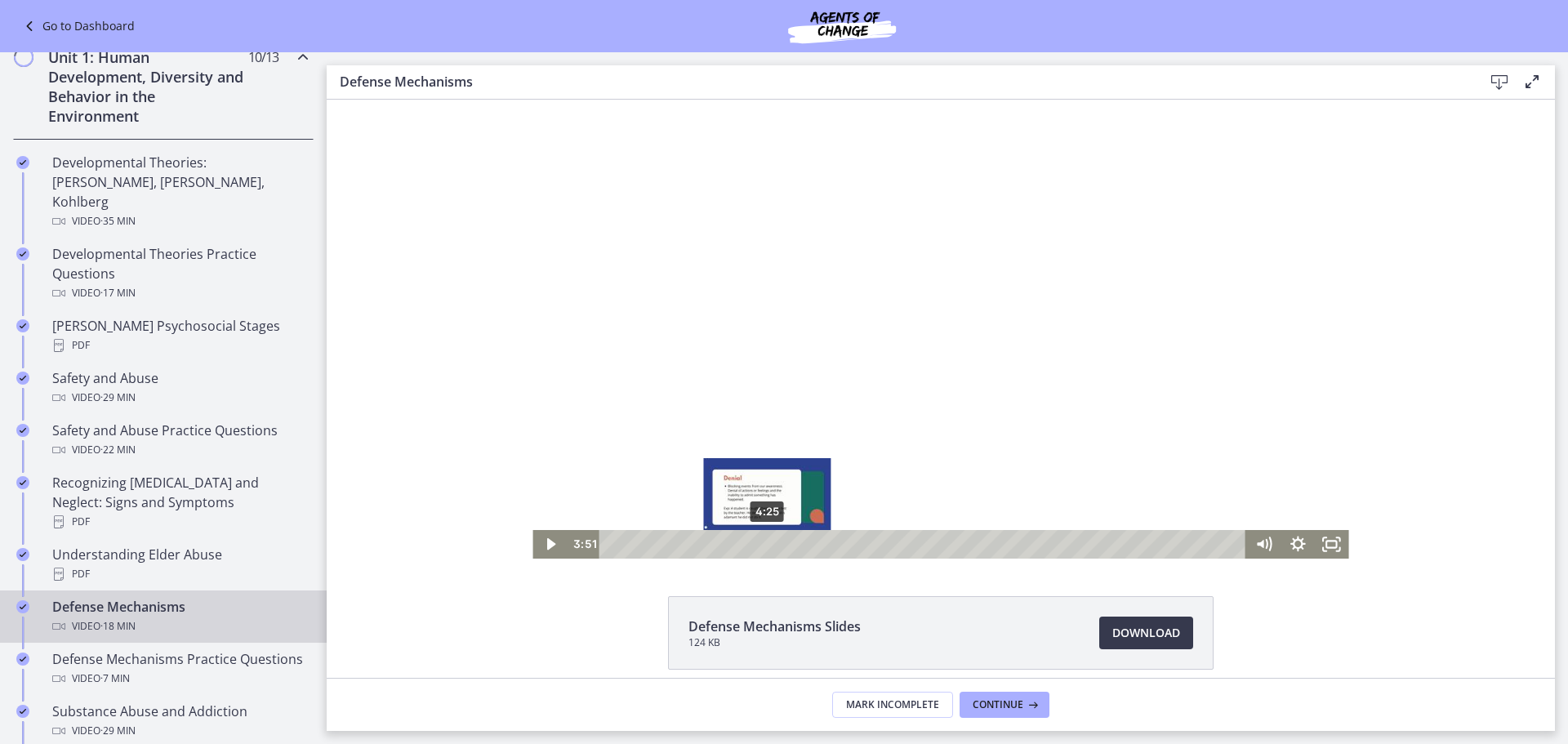
click at [761, 547] on div "4:25" at bounding box center [926, 544] width 626 height 29
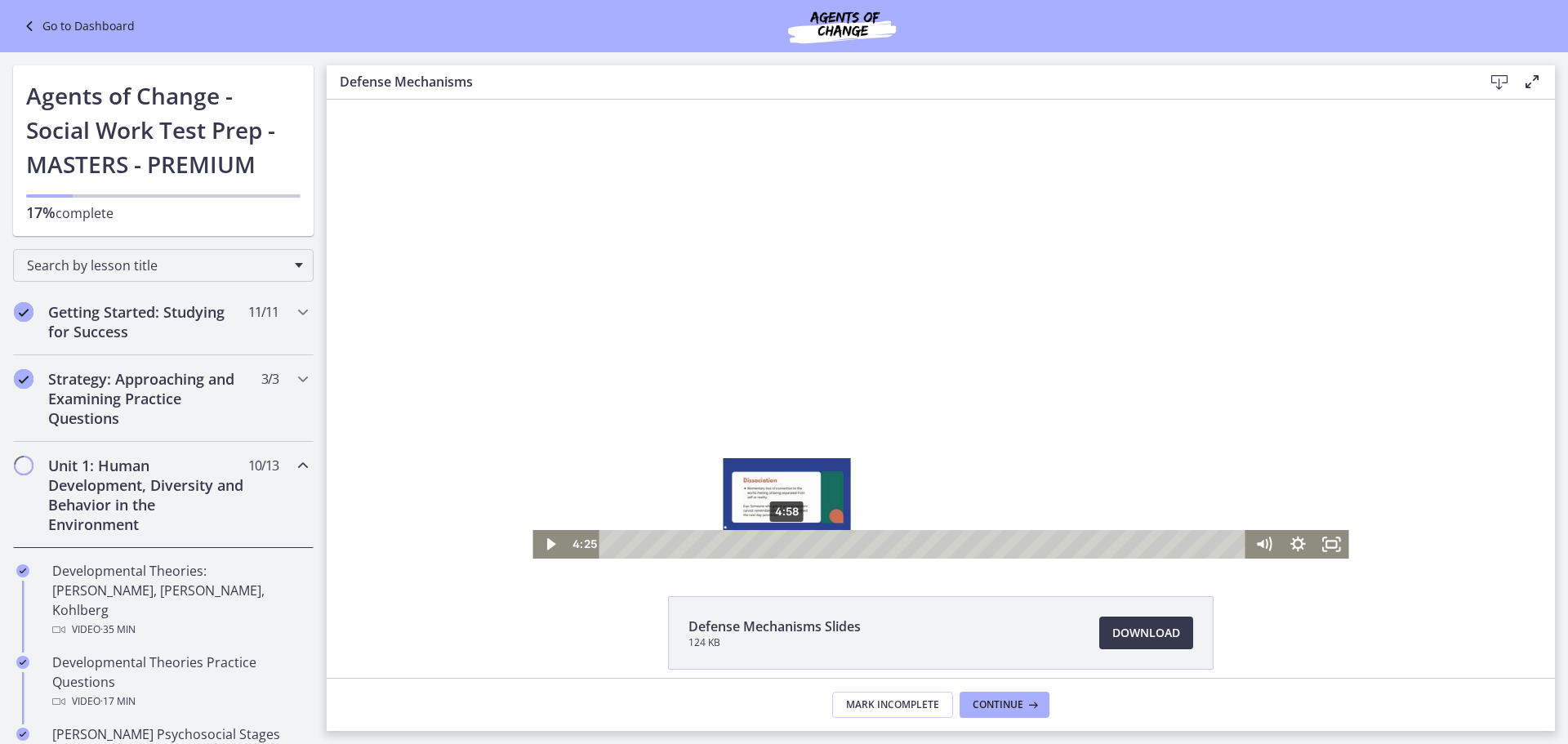
click at [781, 547] on div "4:58" at bounding box center [926, 544] width 626 height 29
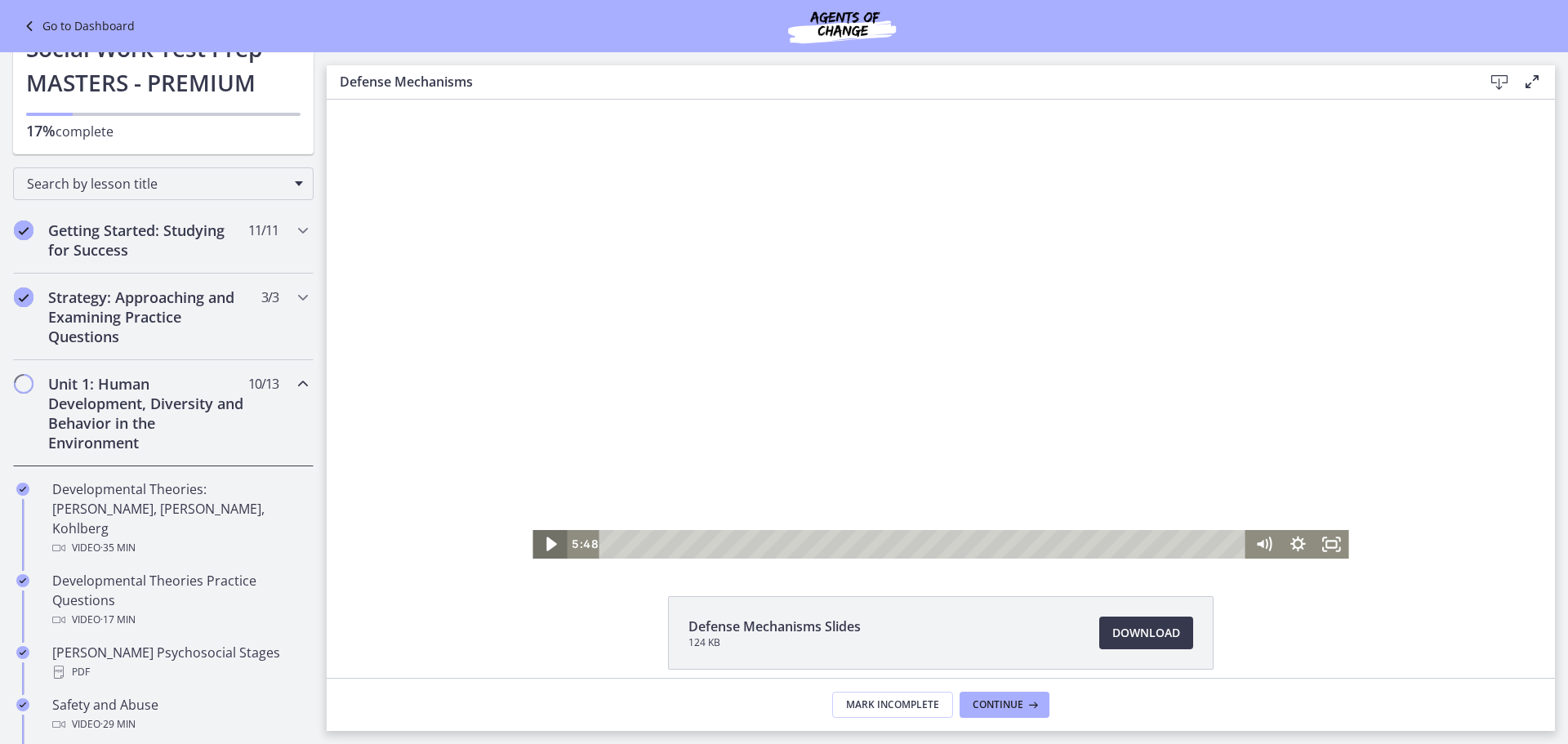
click at [535, 542] on icon "Play Video" at bounding box center [551, 543] width 40 height 34
click at [724, 492] on div at bounding box center [940, 329] width 816 height 459
click at [829, 542] on div "6:20" at bounding box center [926, 544] width 626 height 29
click at [846, 544] on div "6:50" at bounding box center [926, 544] width 626 height 29
click at [877, 543] on div "7:18" at bounding box center [926, 544] width 626 height 29
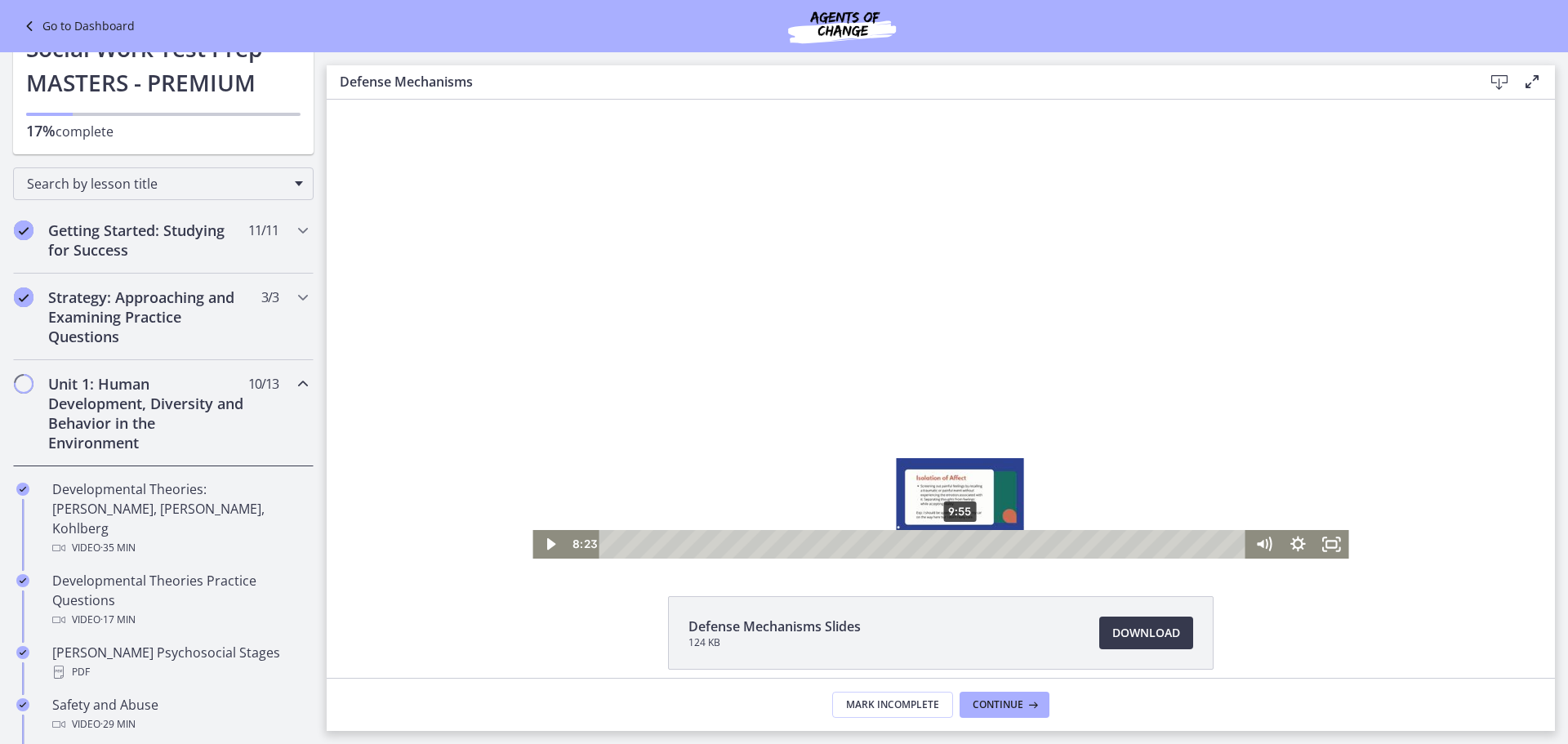
click at [958, 543] on div "9:55" at bounding box center [926, 544] width 626 height 29
click at [908, 548] on div "8:40" at bounding box center [926, 544] width 626 height 29
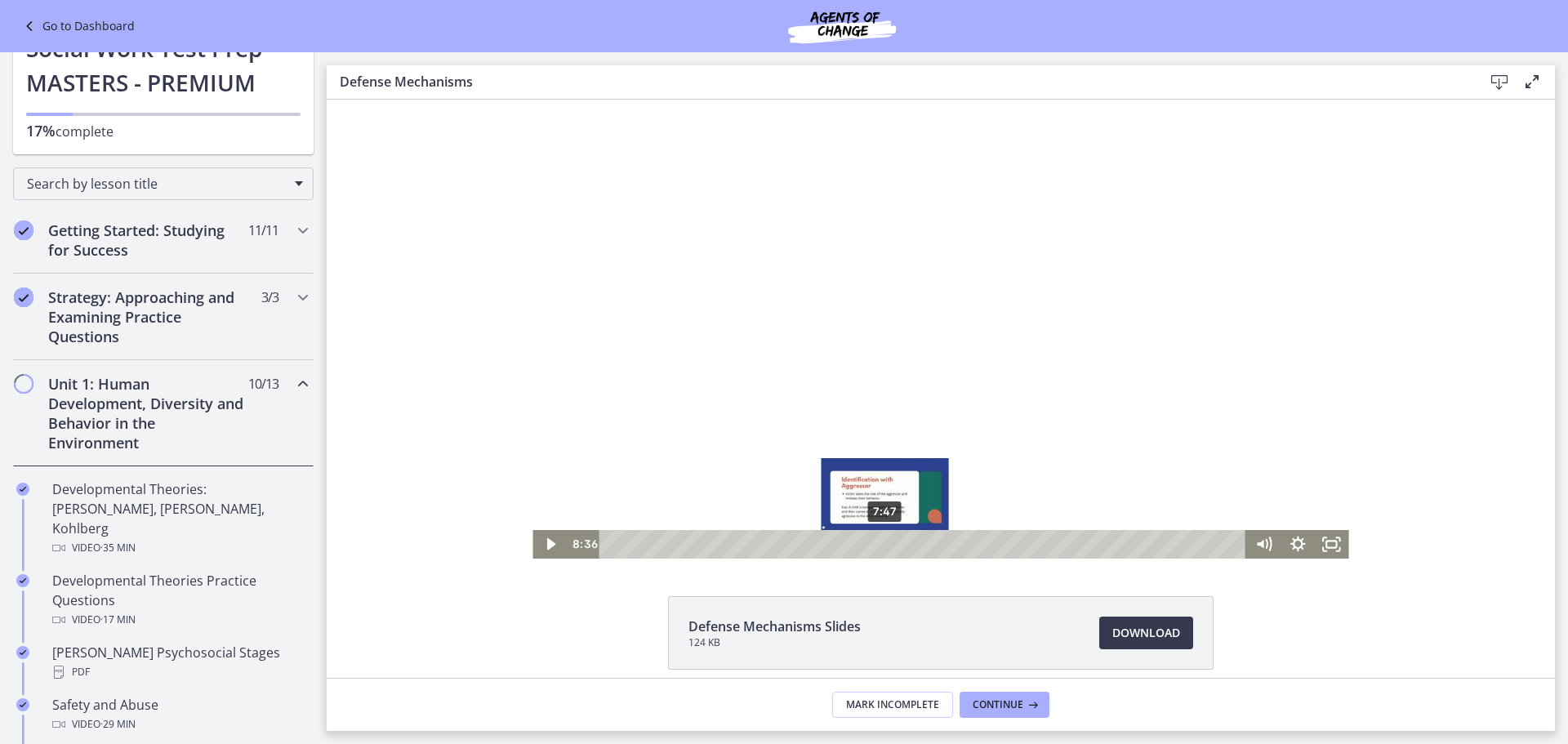
click at [880, 547] on div "7:47" at bounding box center [926, 544] width 626 height 29
click at [1112, 623] on span "Download Opens in a new window" at bounding box center [1145, 633] width 67 height 20
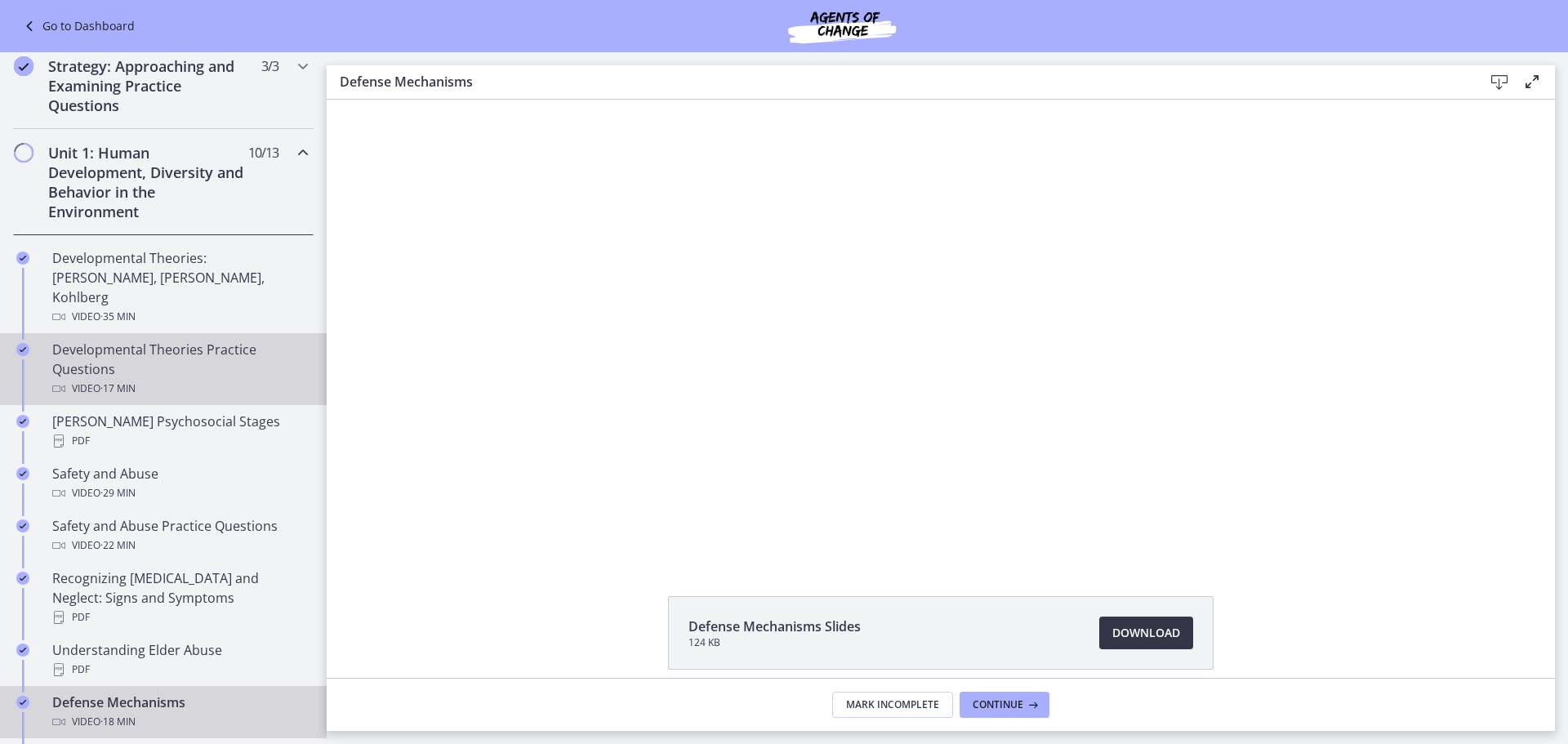
scroll to position [327, 0]
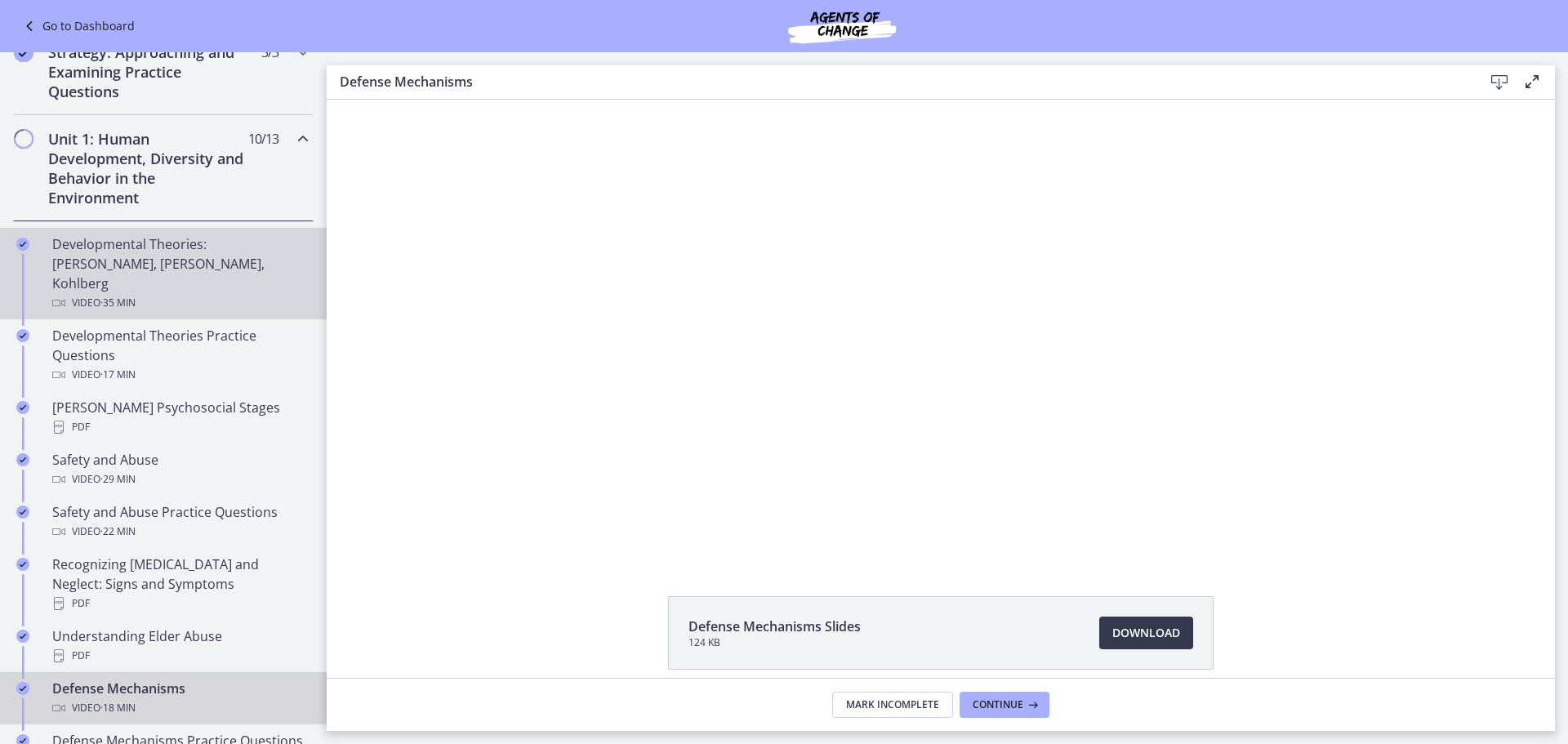
click at [128, 293] on span "· 35 min" at bounding box center [118, 303] width 35 height 20
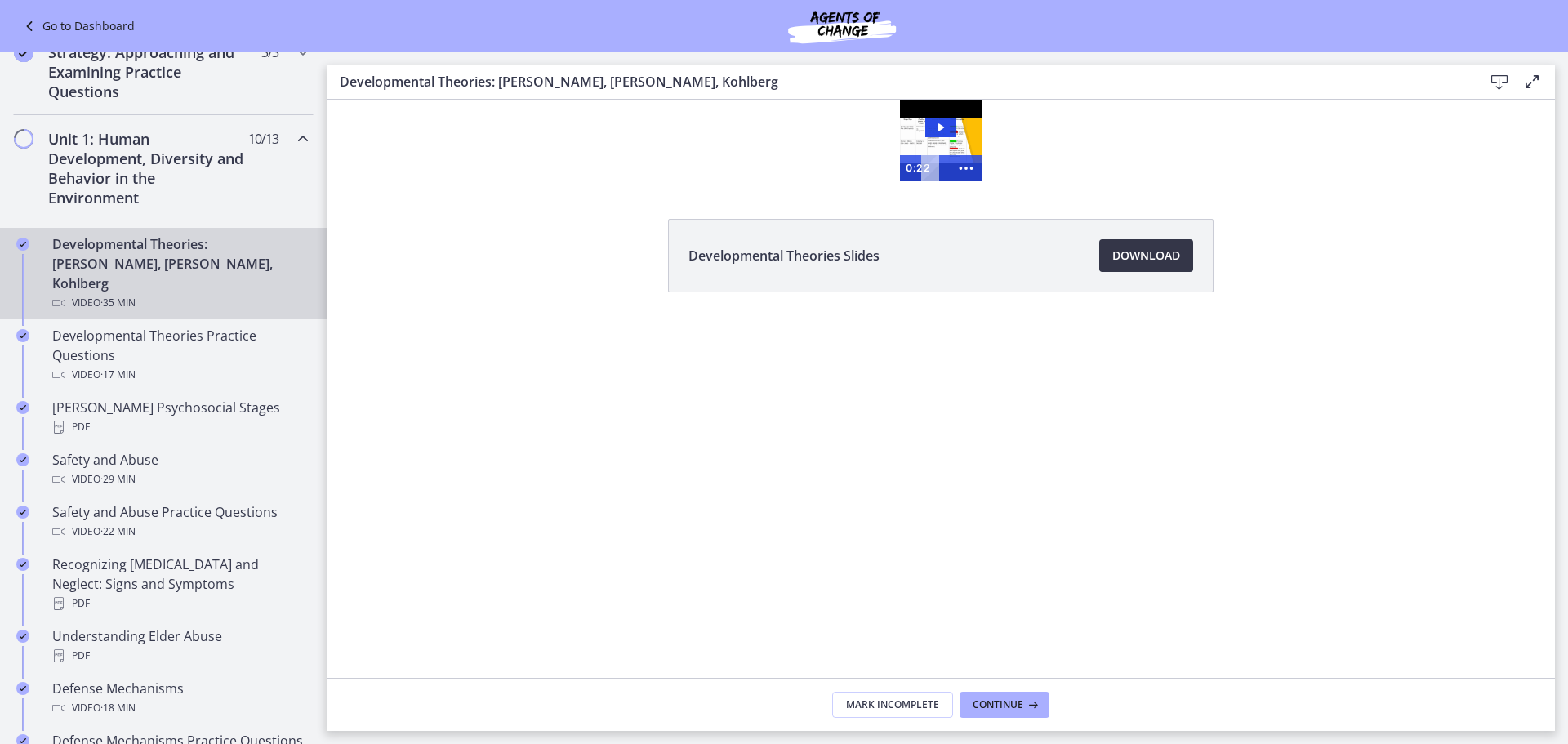
click at [1136, 263] on span "Download Opens in a new window" at bounding box center [1145, 255] width 67 height 20
